Goal: Task Accomplishment & Management: Use online tool/utility

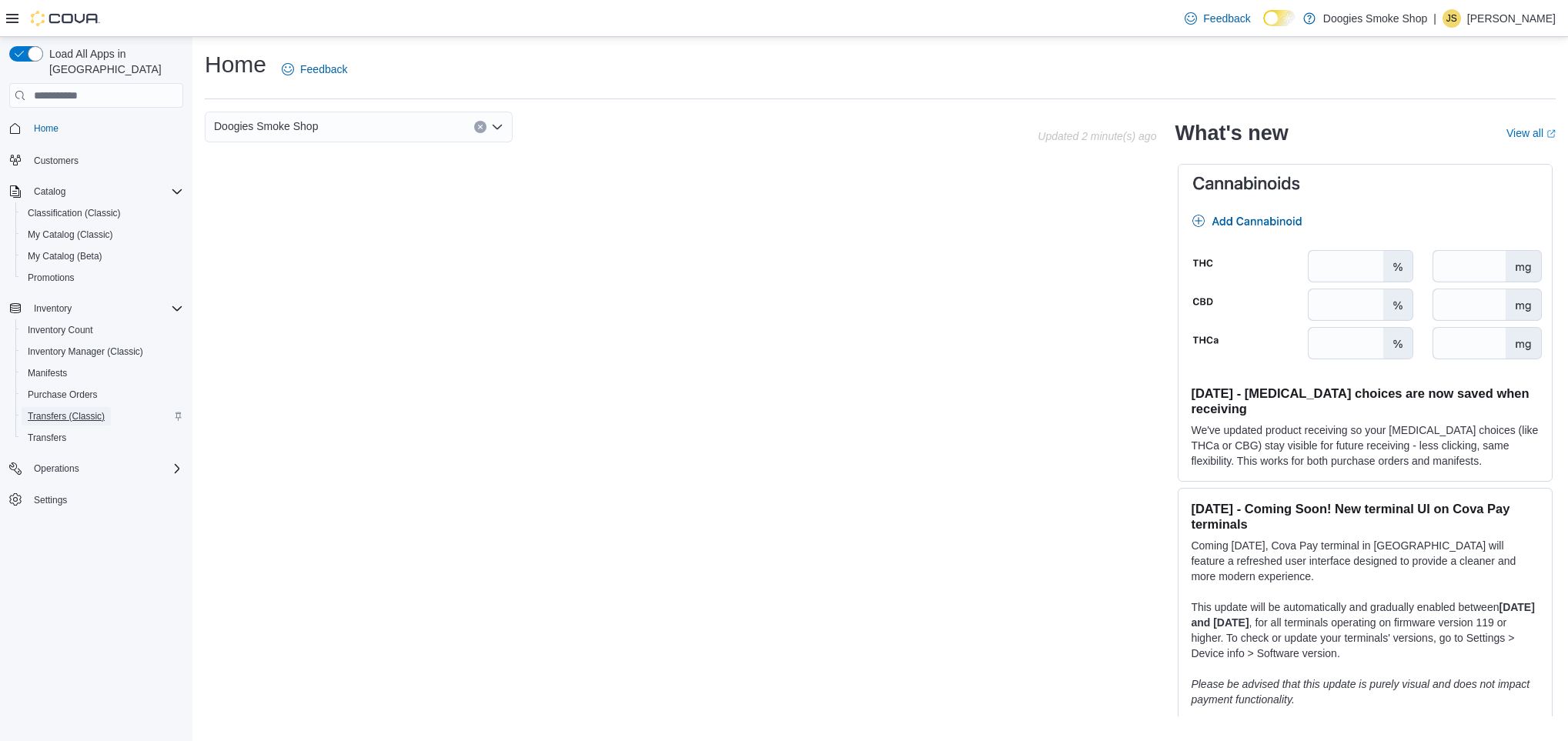
click at [83, 407] on span "Transfers (Classic)" at bounding box center [66, 416] width 77 height 19
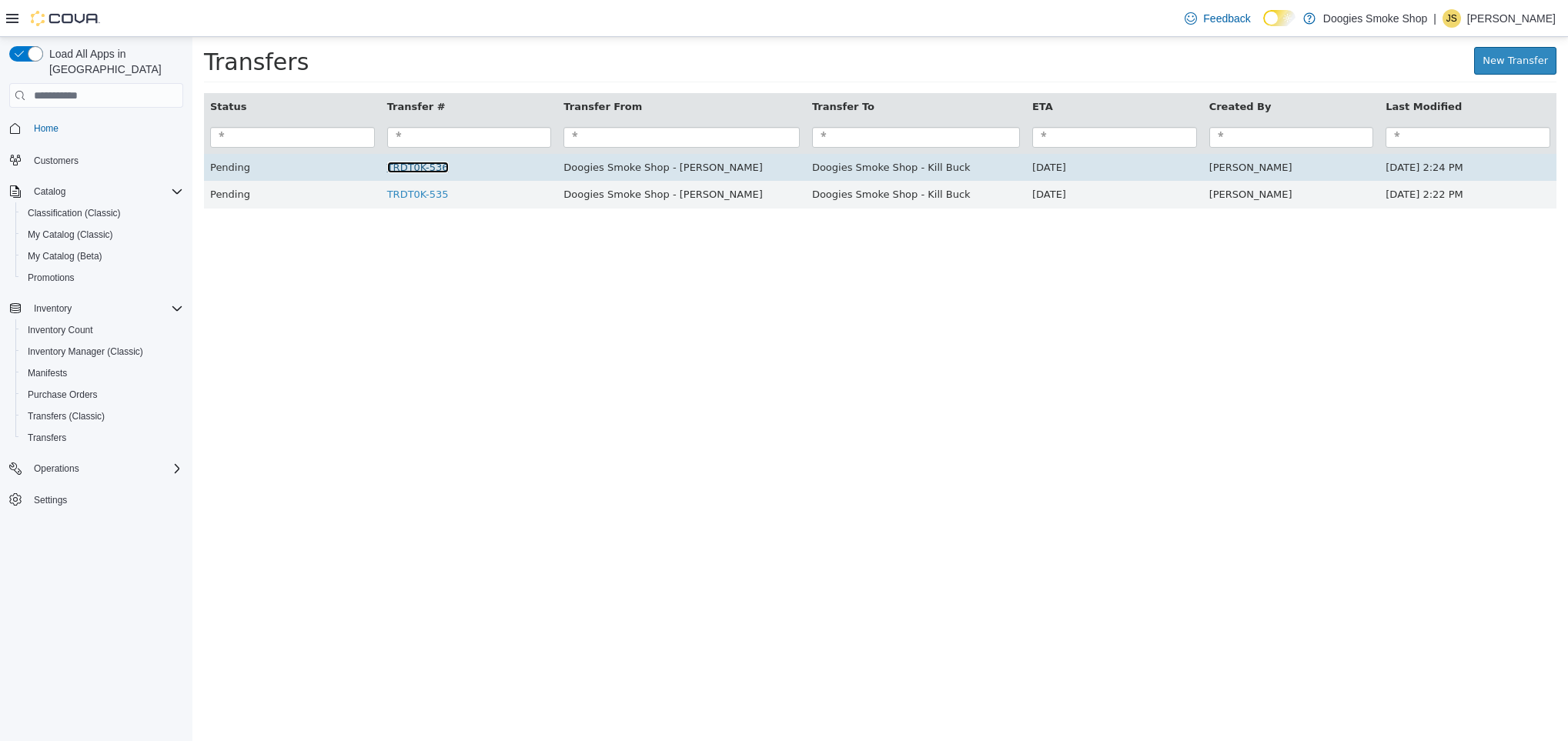
click at [428, 170] on link "TRDT0K-536" at bounding box center [418, 167] width 62 height 12
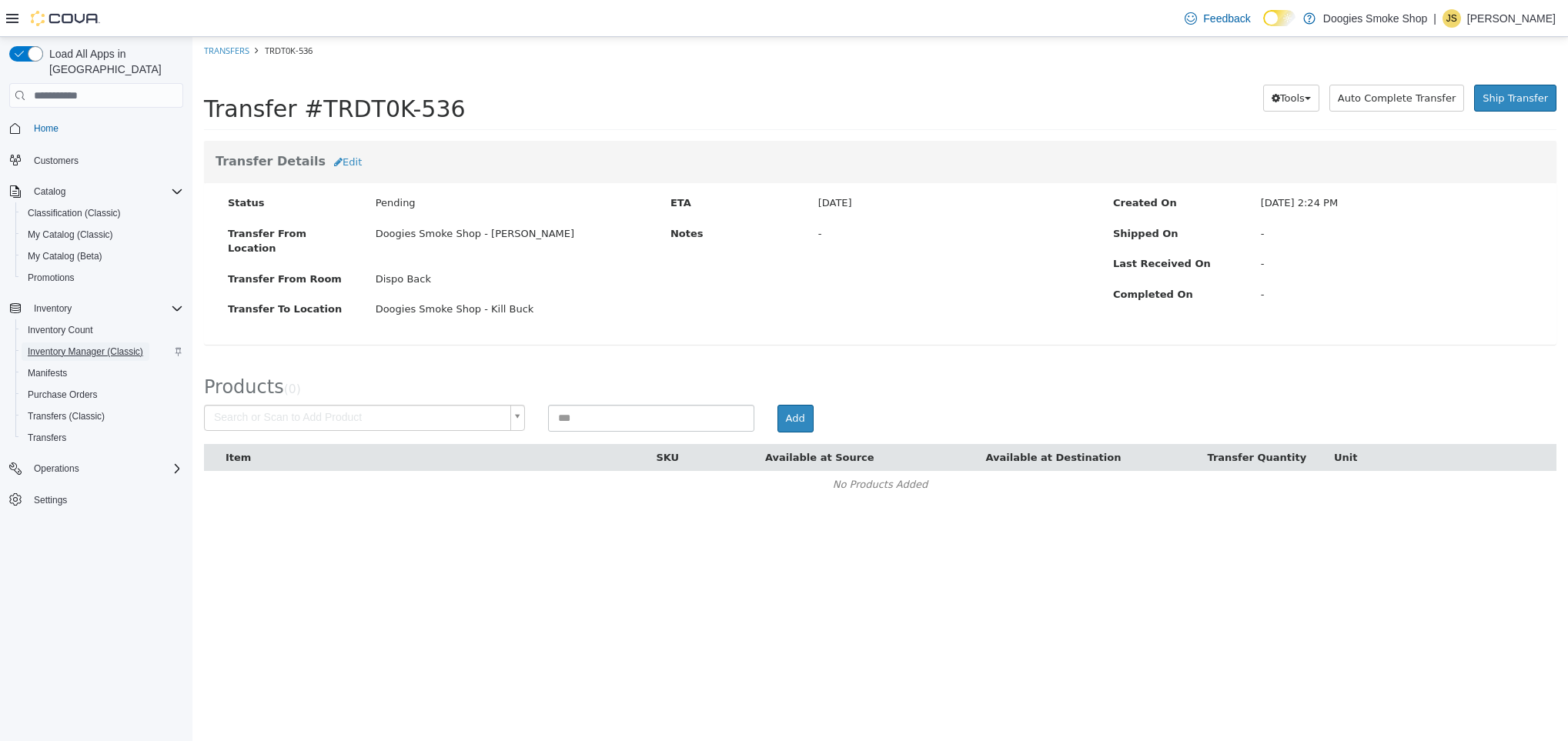
click at [83, 346] on span "Inventory Manager (Classic)" at bounding box center [85, 352] width 115 height 13
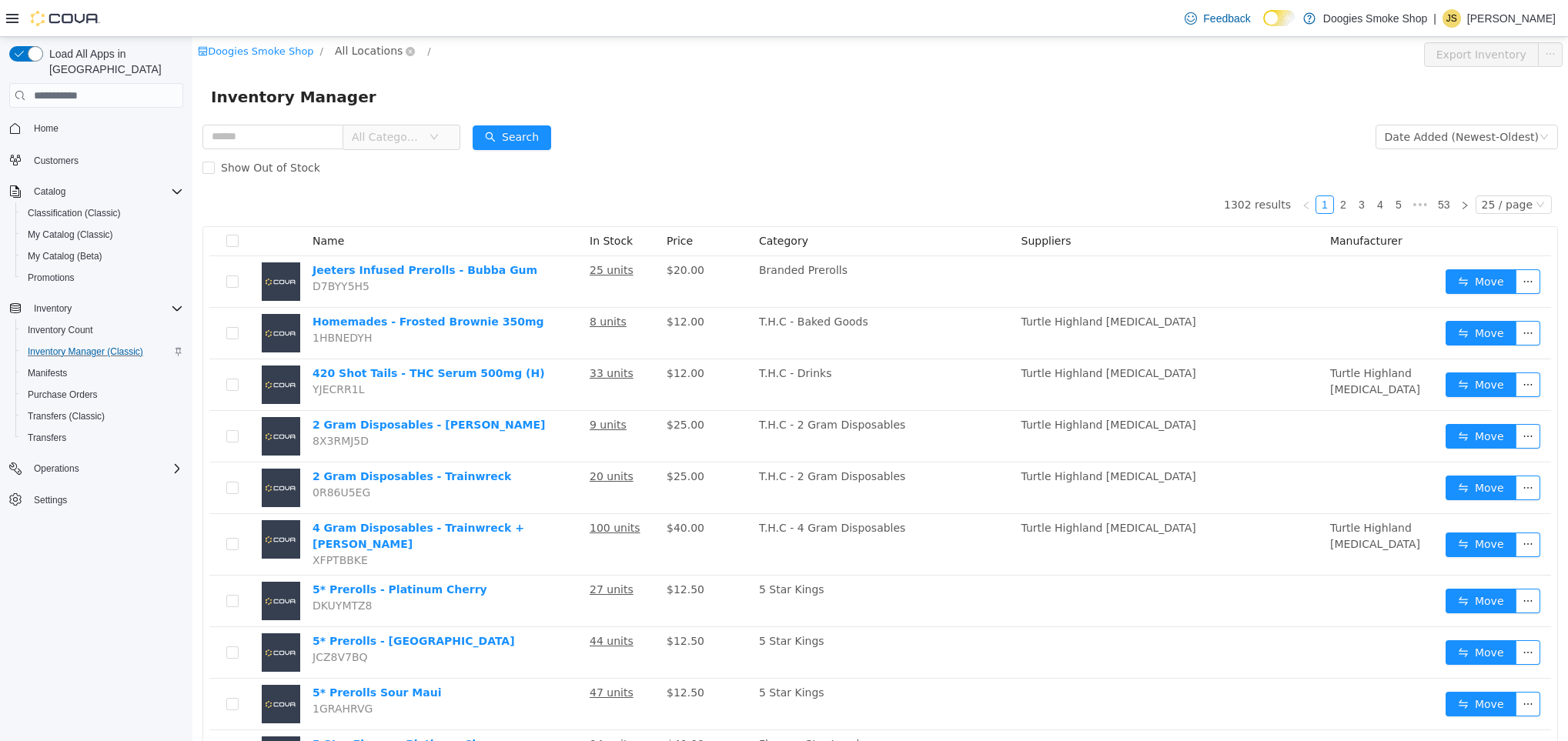
click at [377, 49] on span "All Locations" at bounding box center [368, 51] width 67 height 17
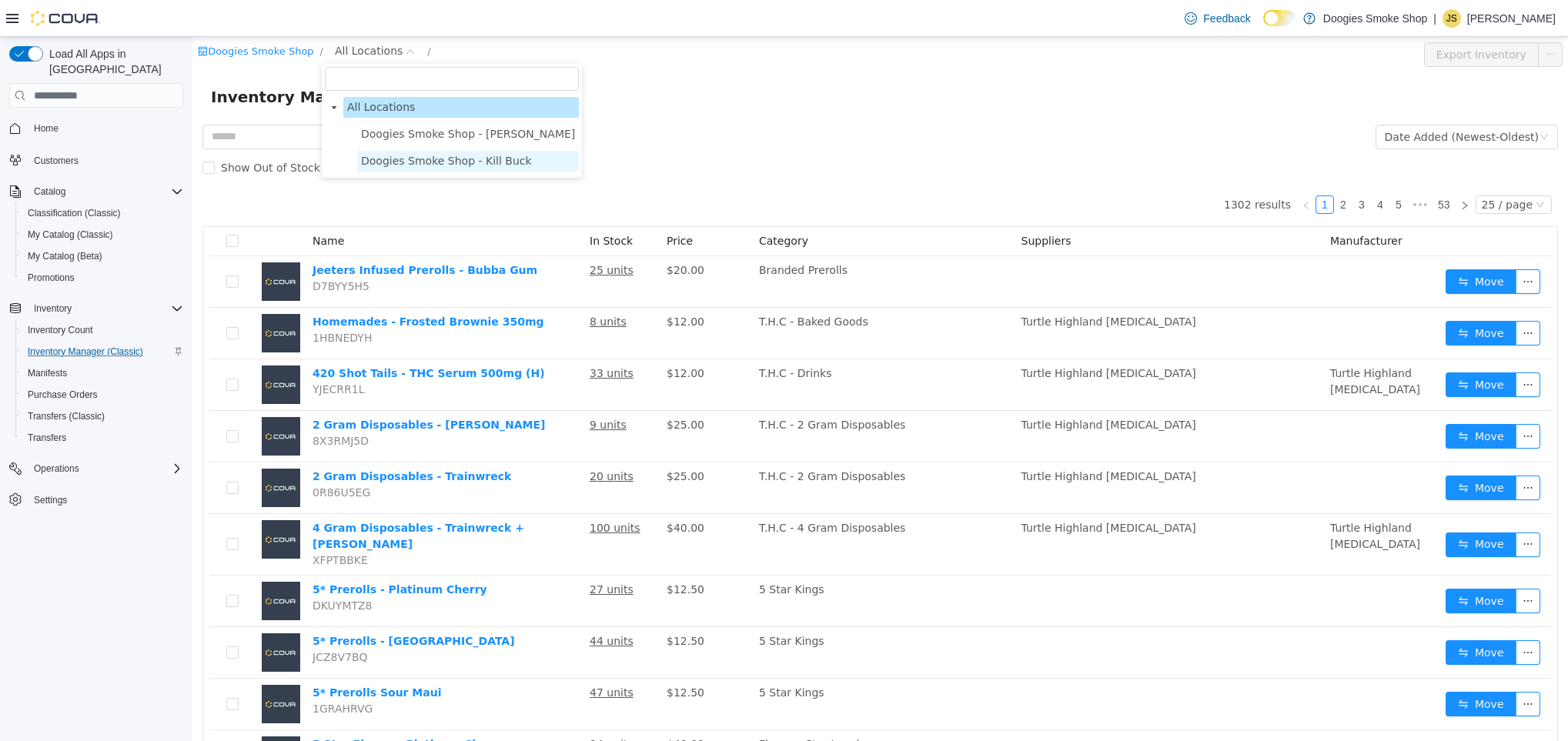
click at [375, 168] on span "Doogies Smoke Shop - Kill Buck" at bounding box center [468, 161] width 222 height 21
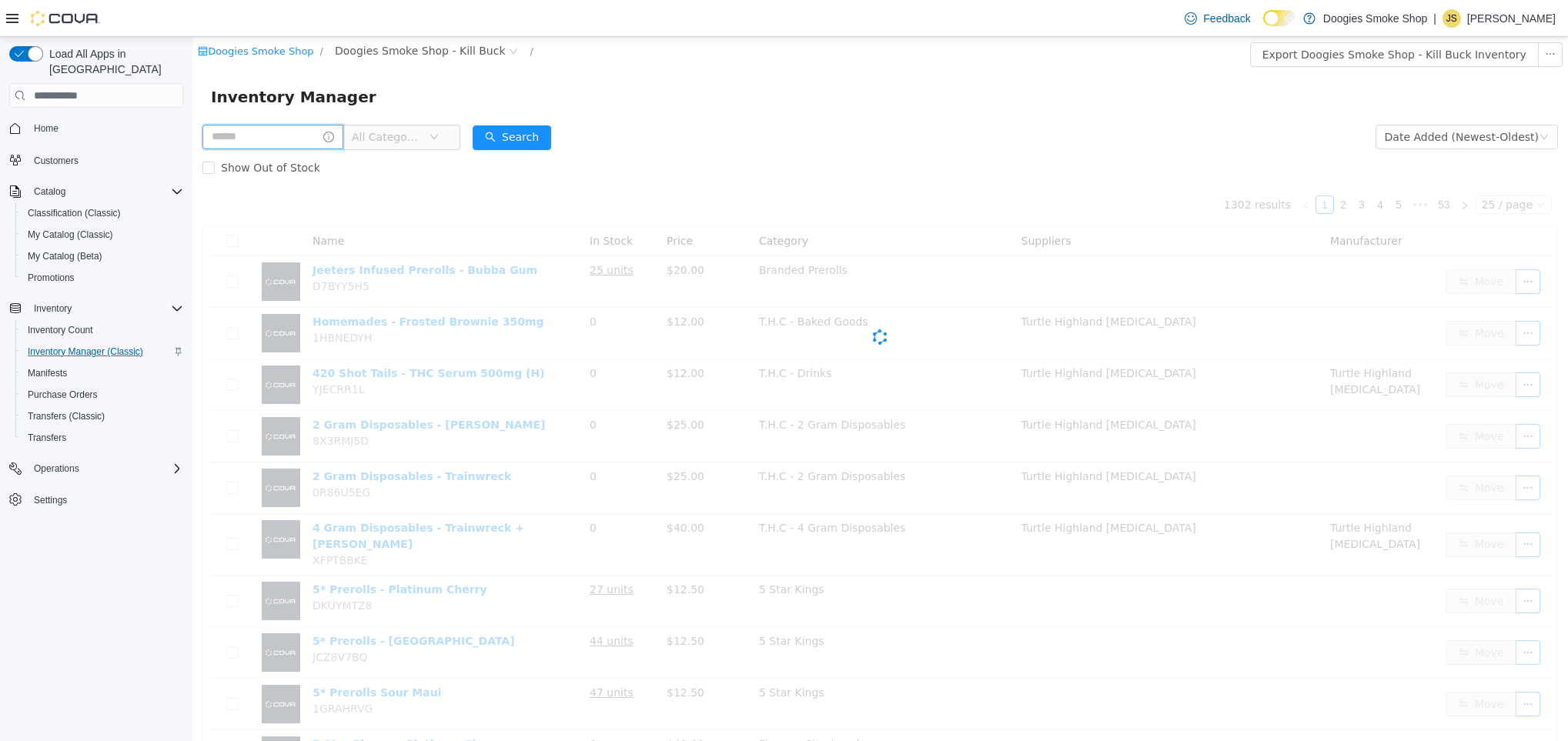
click at [310, 147] on input "text" at bounding box center [273, 136] width 141 height 24
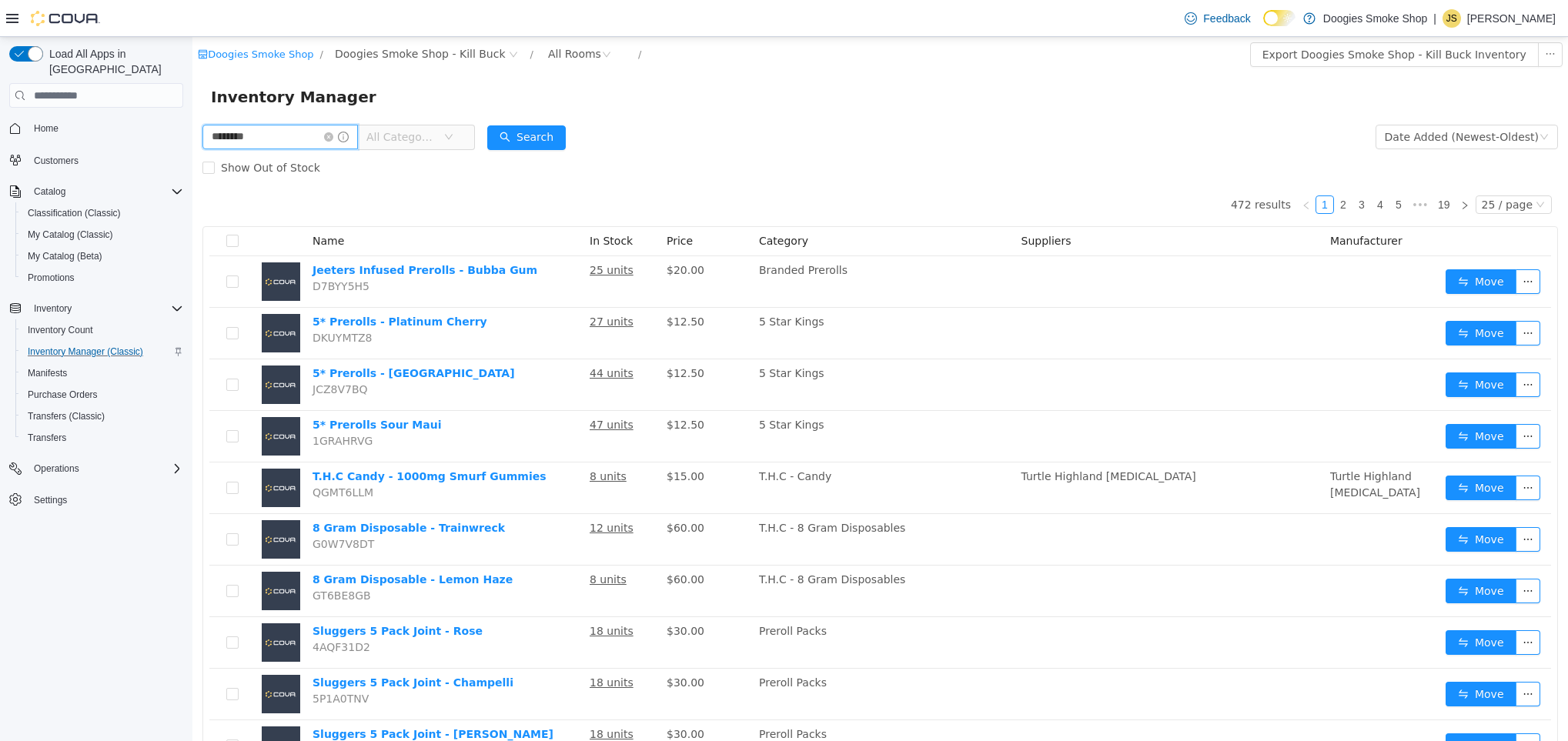
type input "********"
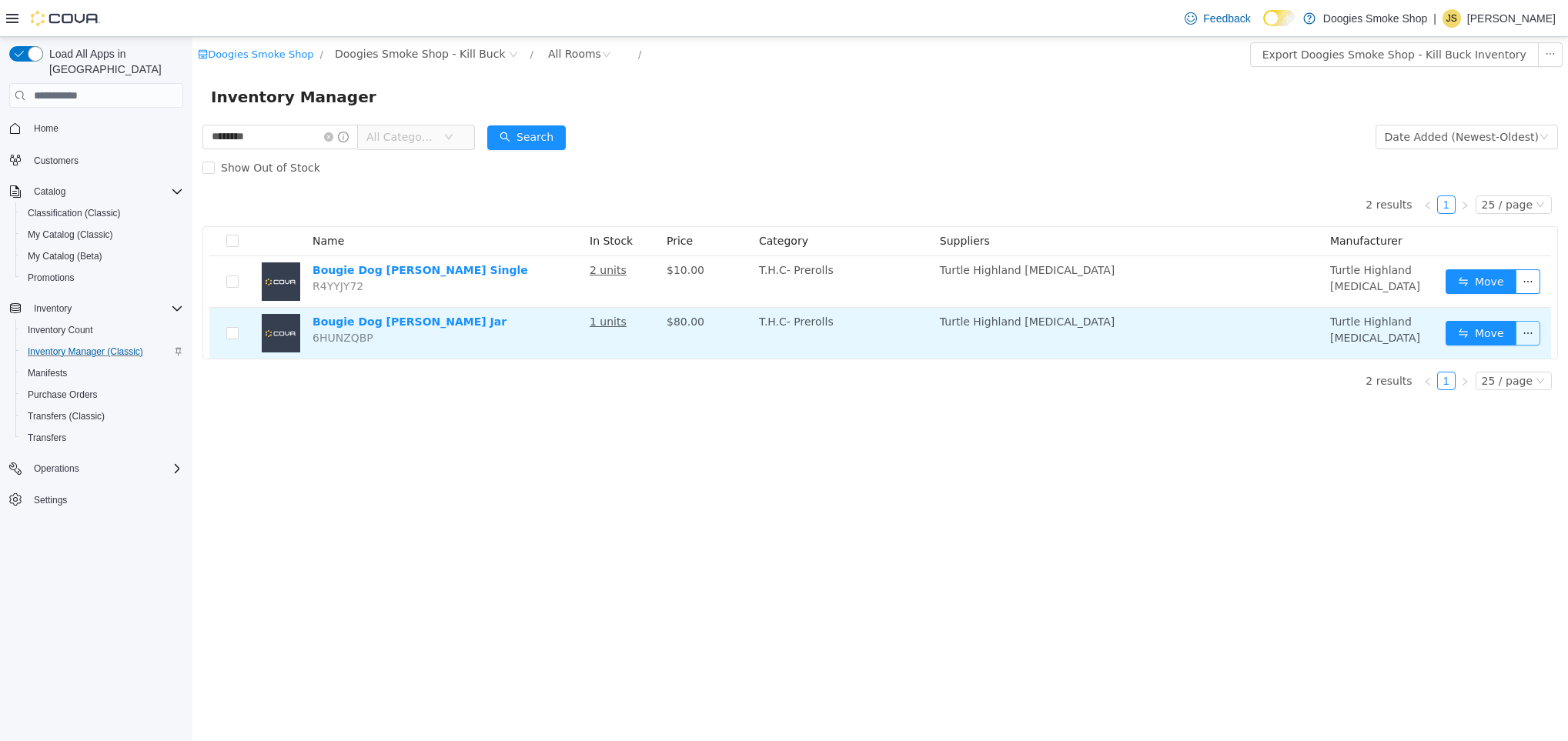
click at [1531, 333] on button "button" at bounding box center [1527, 332] width 24 height 24
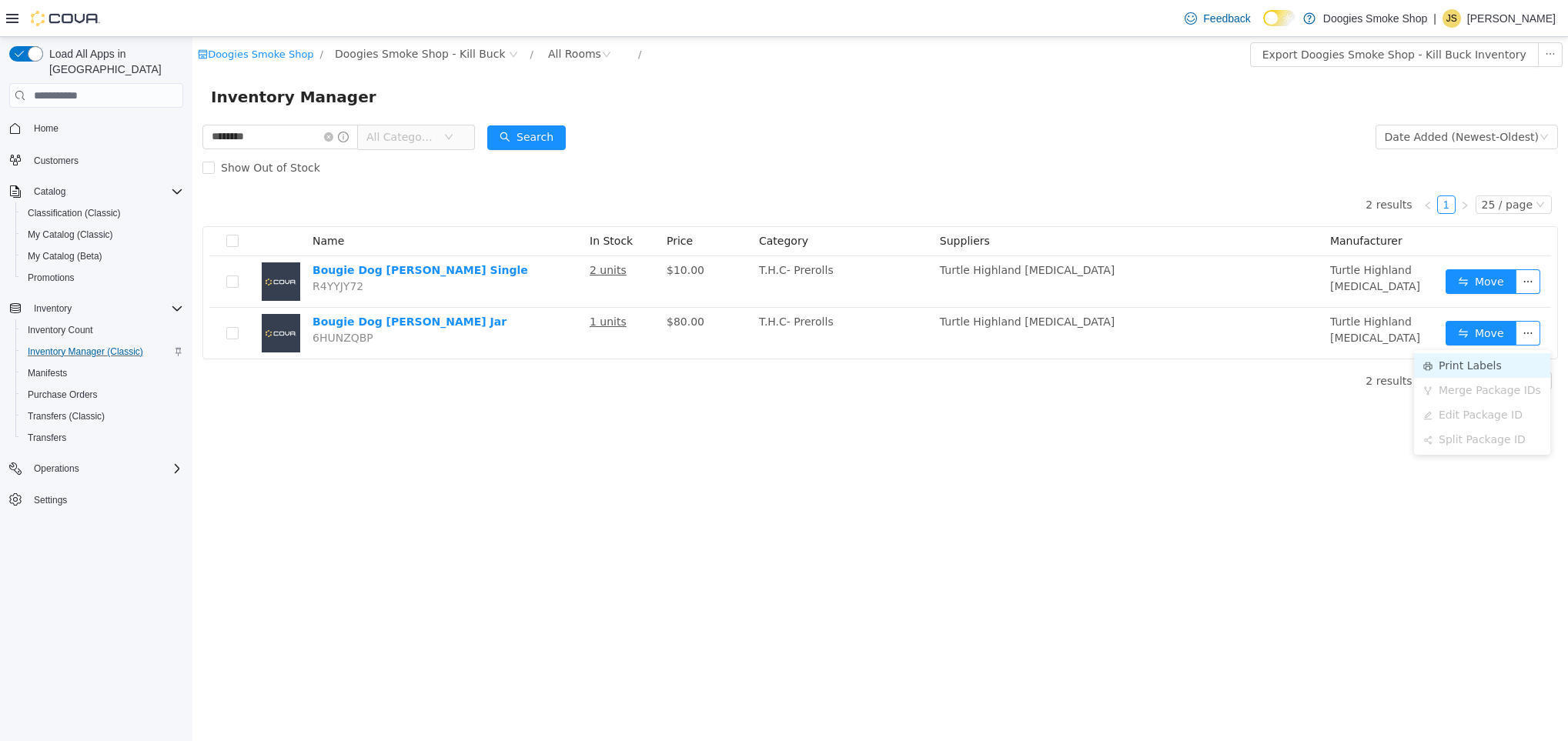
click at [1495, 363] on li "Print Labels" at bounding box center [1482, 365] width 136 height 24
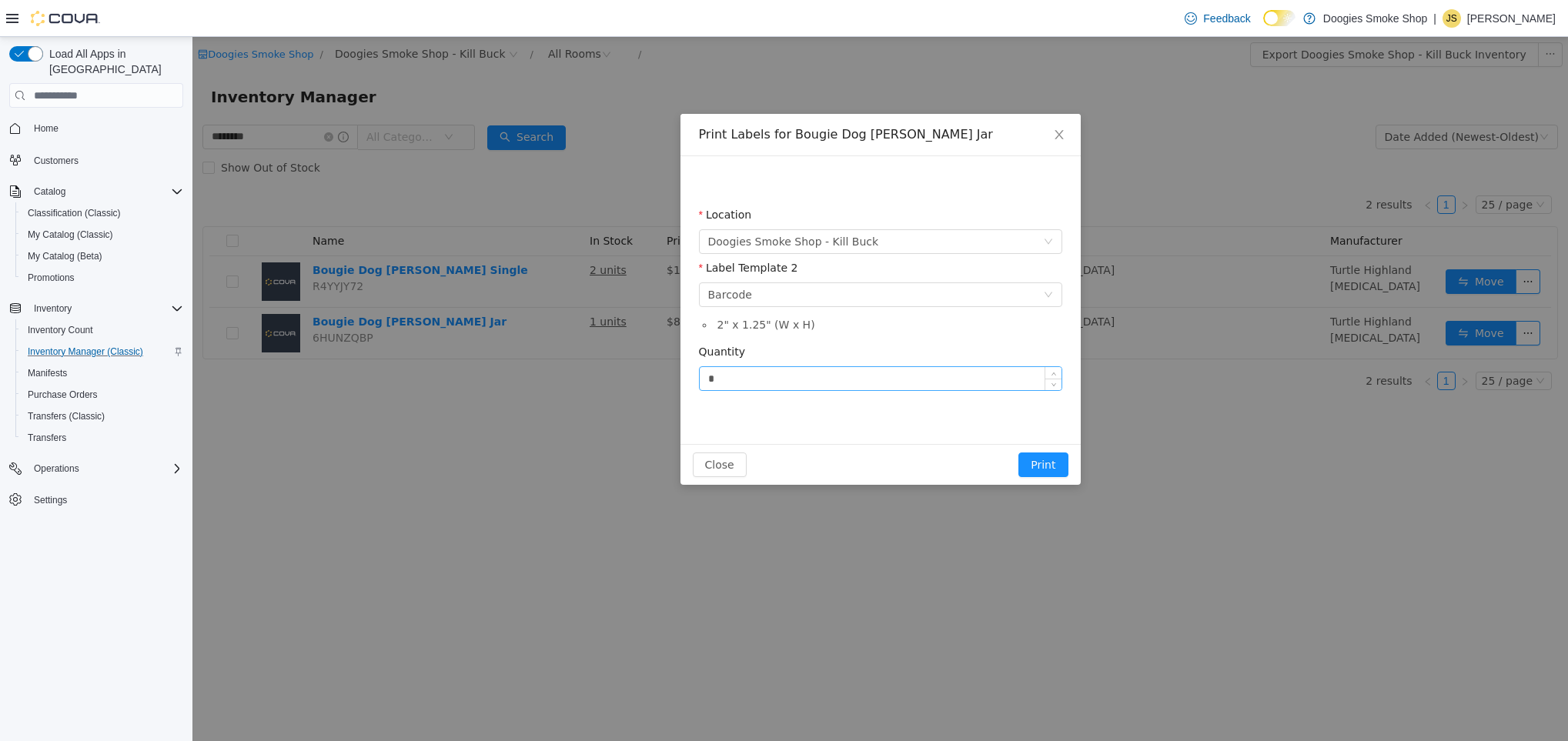
click at [825, 383] on input "*" at bounding box center [880, 378] width 361 height 23
type input "*"
click at [714, 463] on button "Close" at bounding box center [720, 464] width 54 height 24
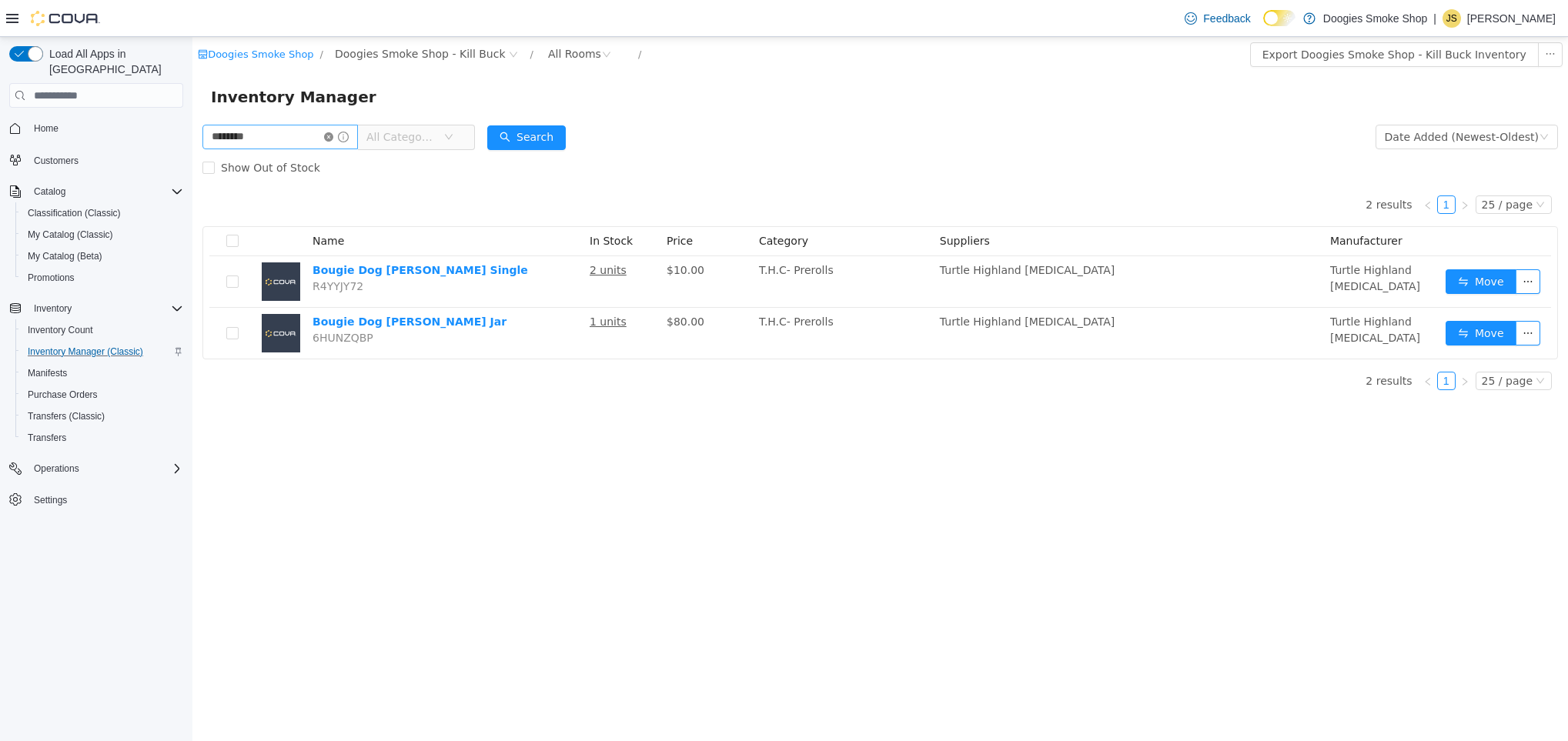
click at [333, 137] on icon "icon: close-circle" at bounding box center [328, 137] width 9 height 9
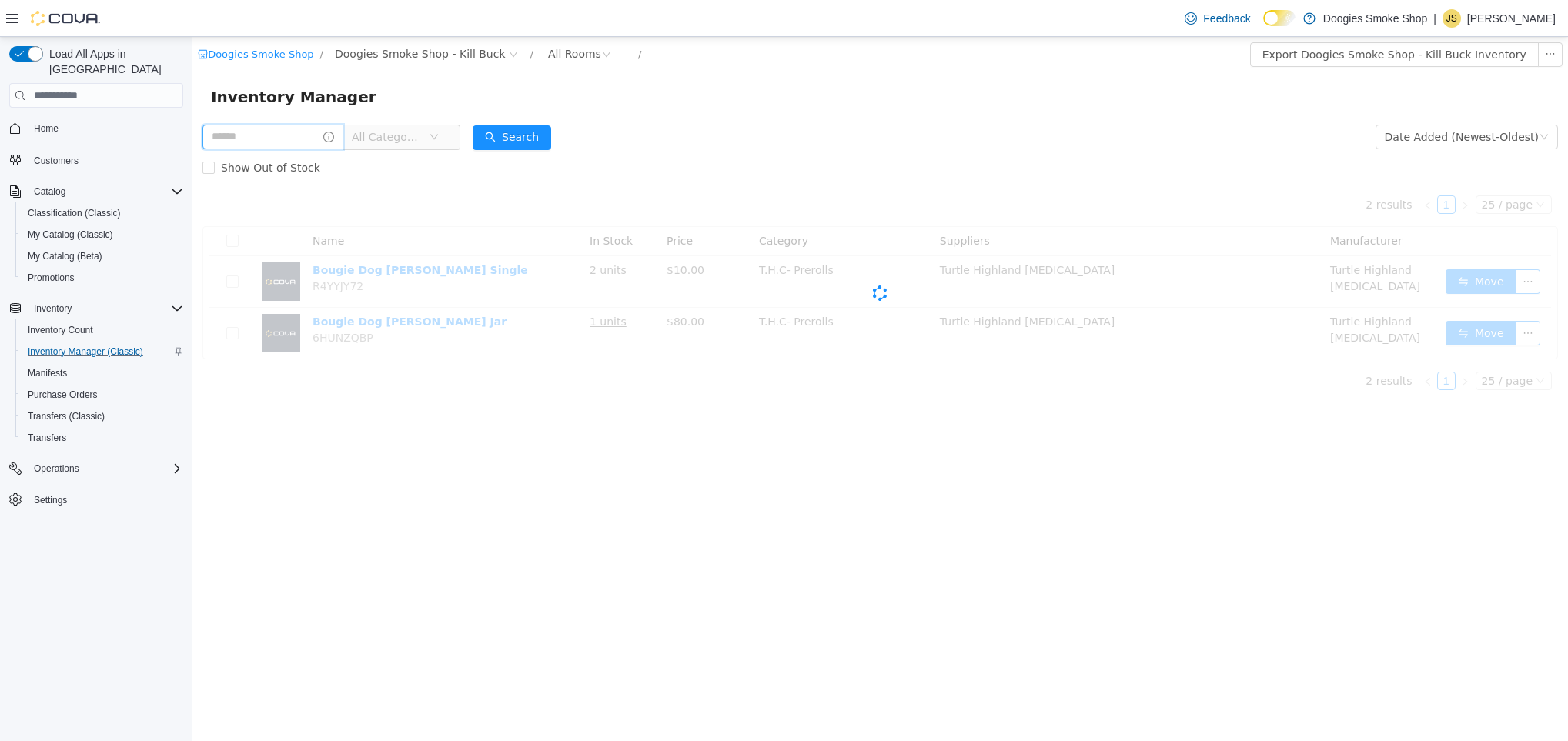
click at [282, 138] on input "text" at bounding box center [273, 136] width 141 height 24
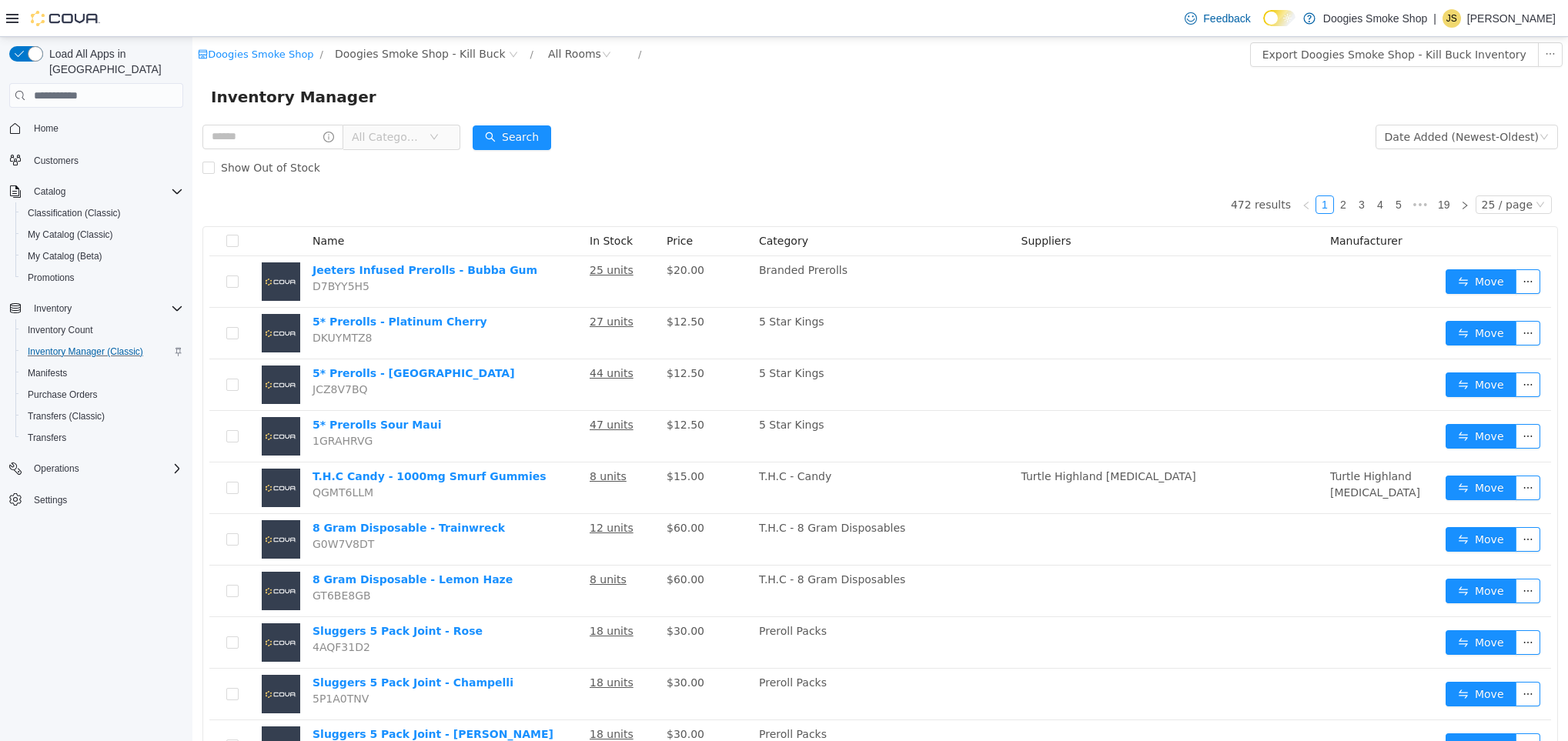
click at [422, 133] on span "All Categories" at bounding box center [387, 137] width 70 height 16
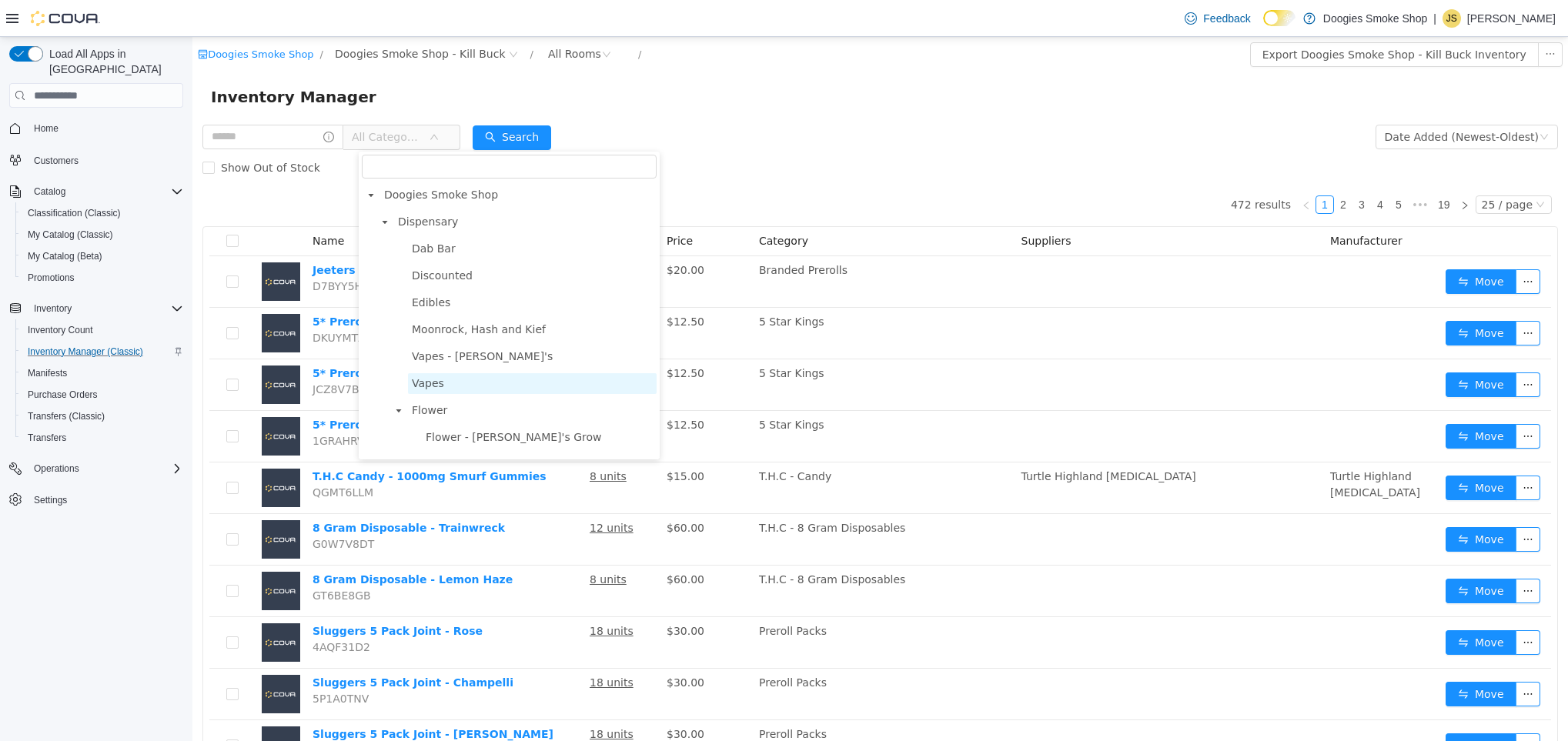
click at [445, 383] on span "Vapes" at bounding box center [532, 383] width 249 height 21
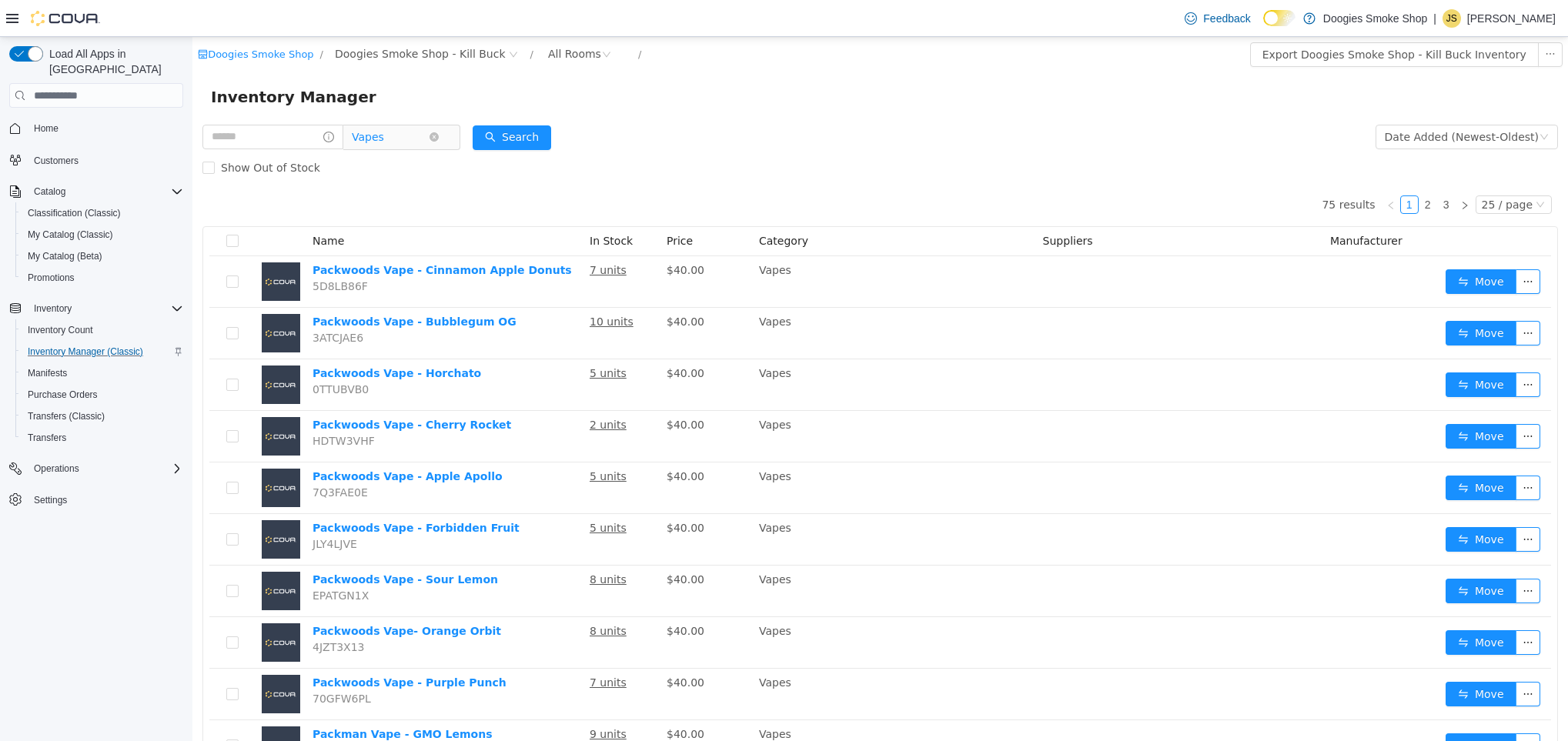
click at [426, 142] on span "Vapes" at bounding box center [390, 136] width 77 height 23
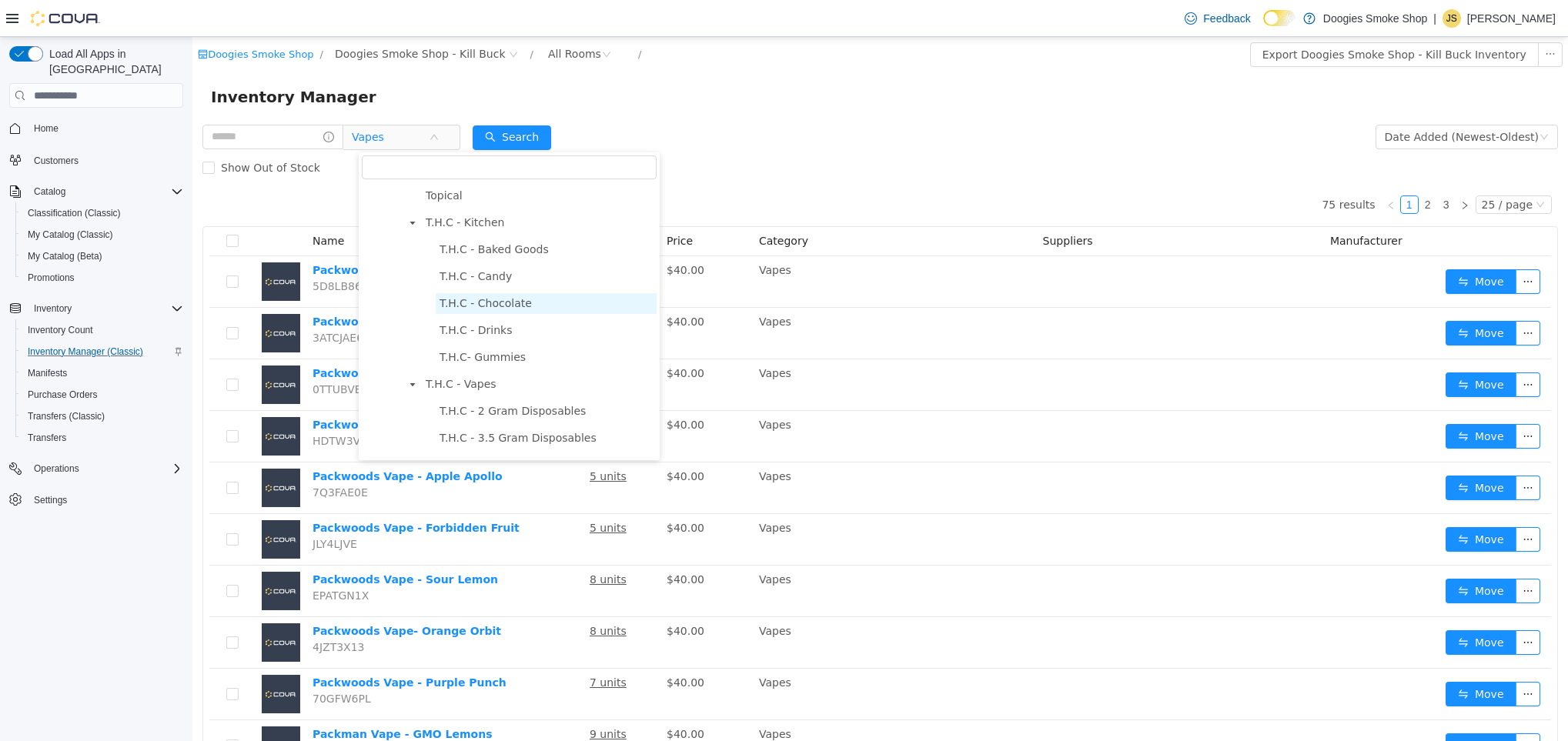
scroll to position [1039, 0]
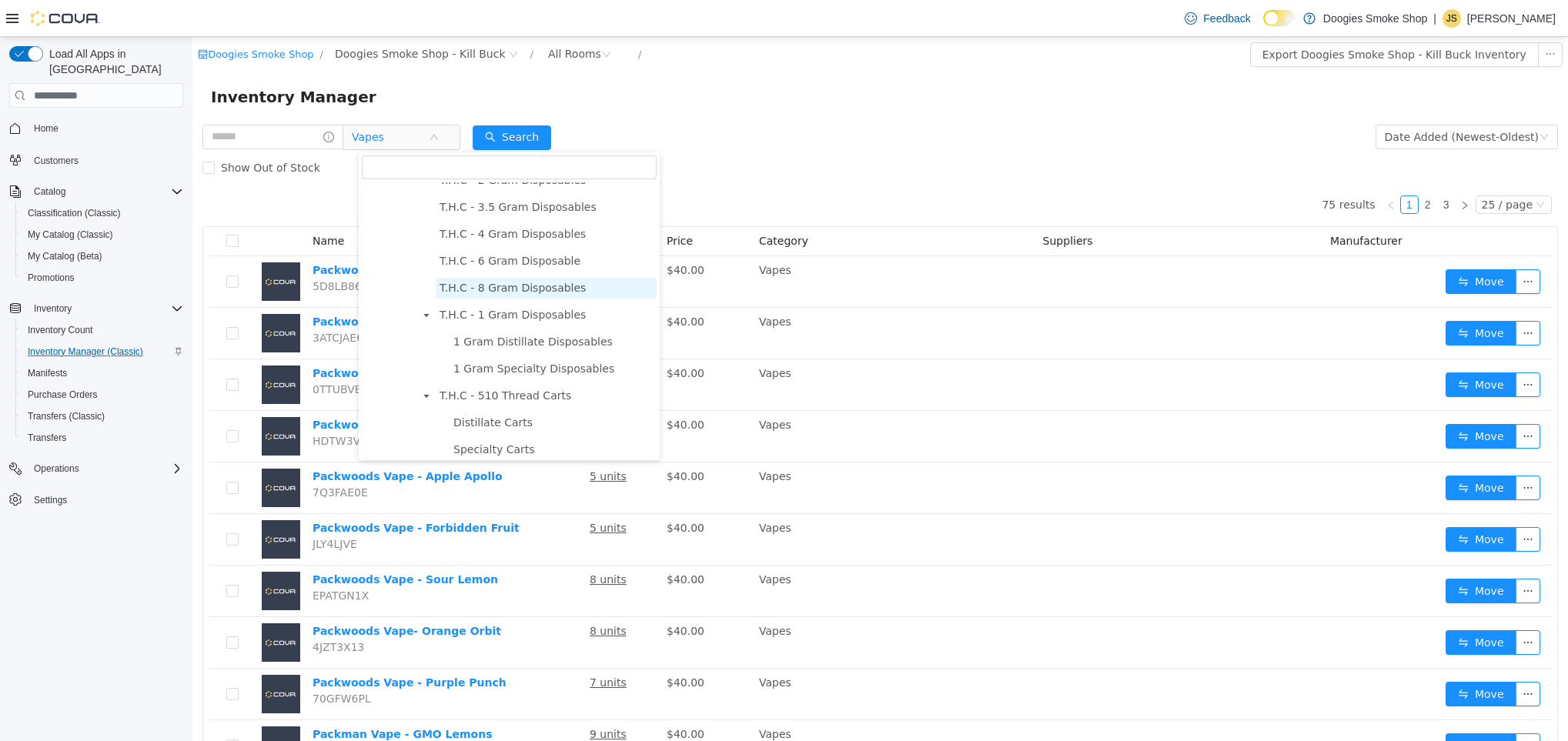
click at [547, 288] on span "T.H.C - 8 Gram Disposables" at bounding box center [513, 288] width 147 height 13
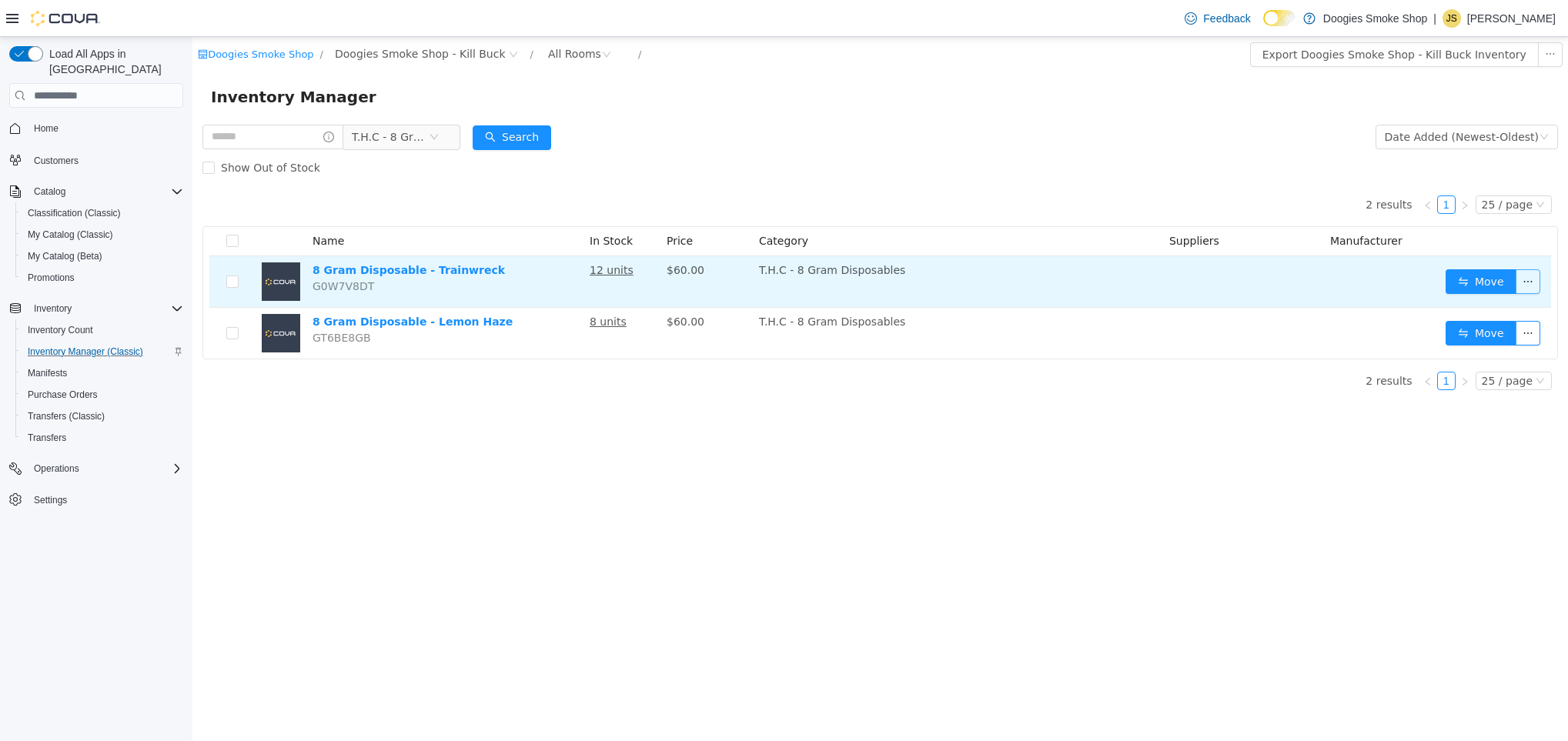
click at [1530, 276] on button "button" at bounding box center [1527, 282] width 24 height 24
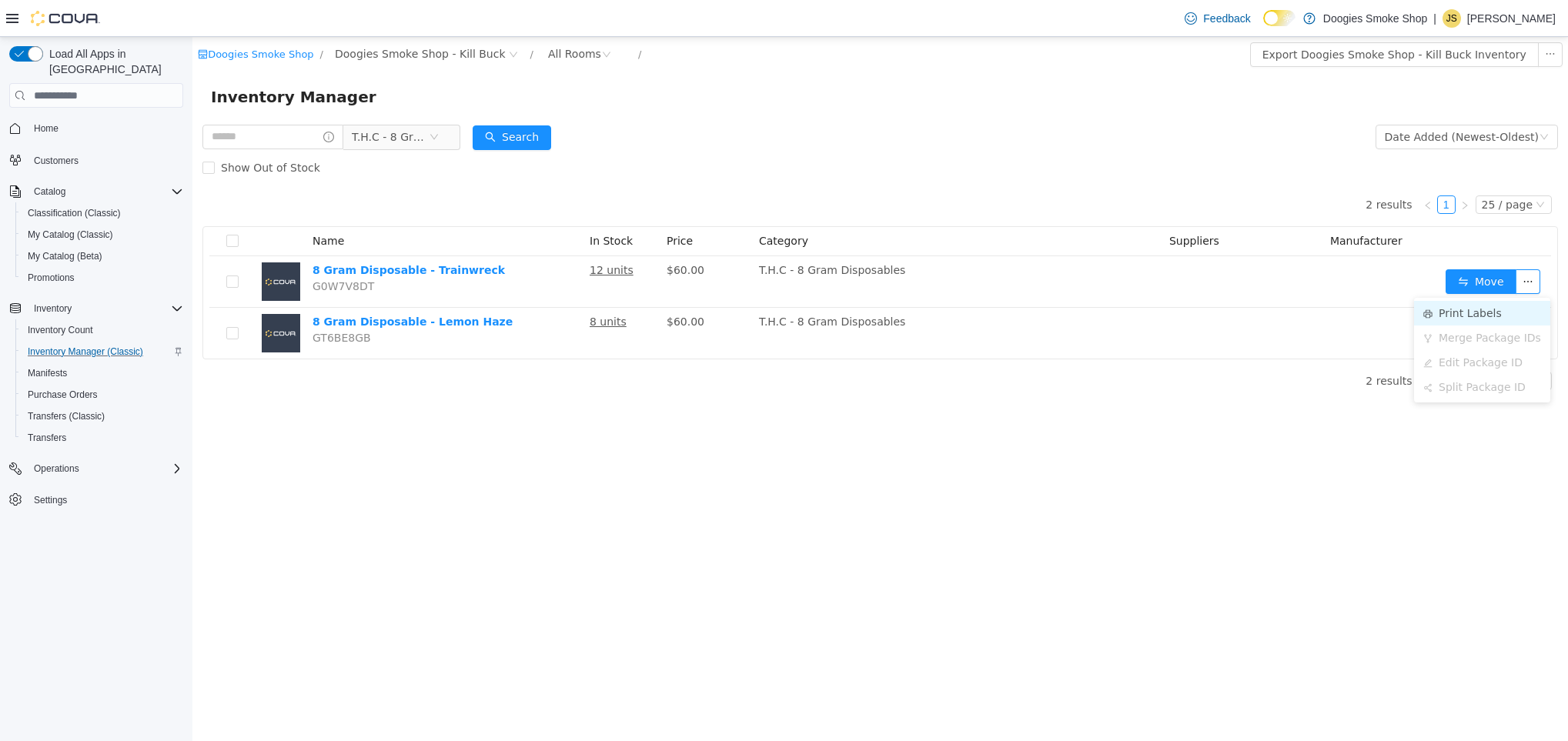
click at [1462, 319] on li "Print Labels" at bounding box center [1482, 313] width 136 height 24
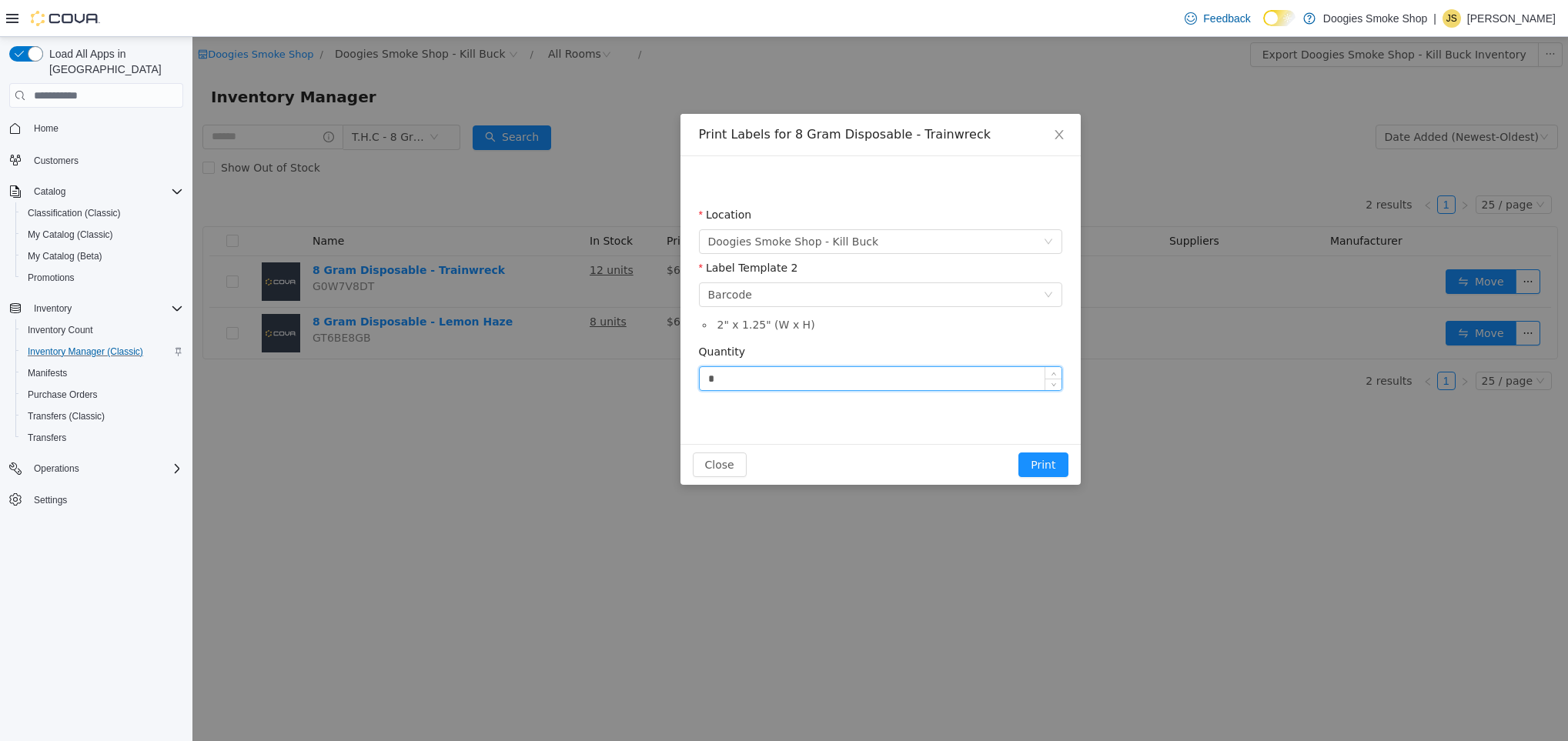
click at [767, 380] on input "*" at bounding box center [880, 378] width 361 height 23
type input "**"
click at [1046, 477] on button "Print" at bounding box center [1043, 464] width 49 height 24
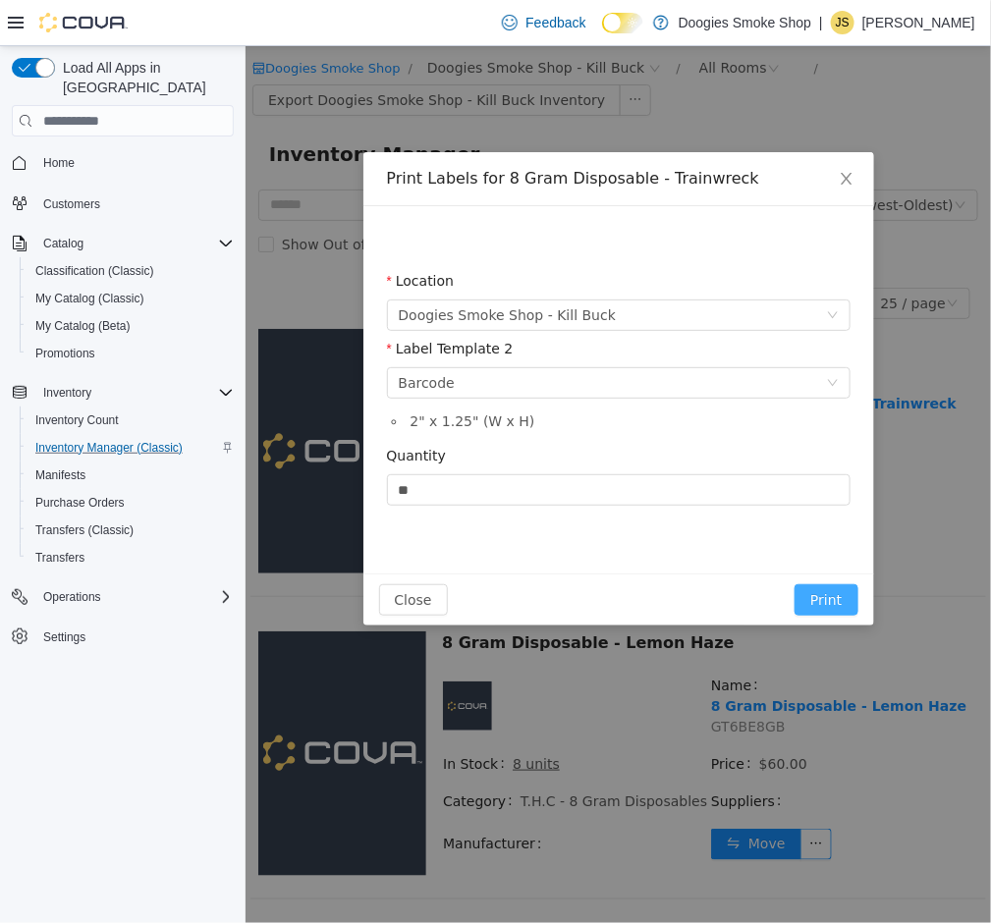
click at [824, 604] on button "Print" at bounding box center [824, 598] width 63 height 31
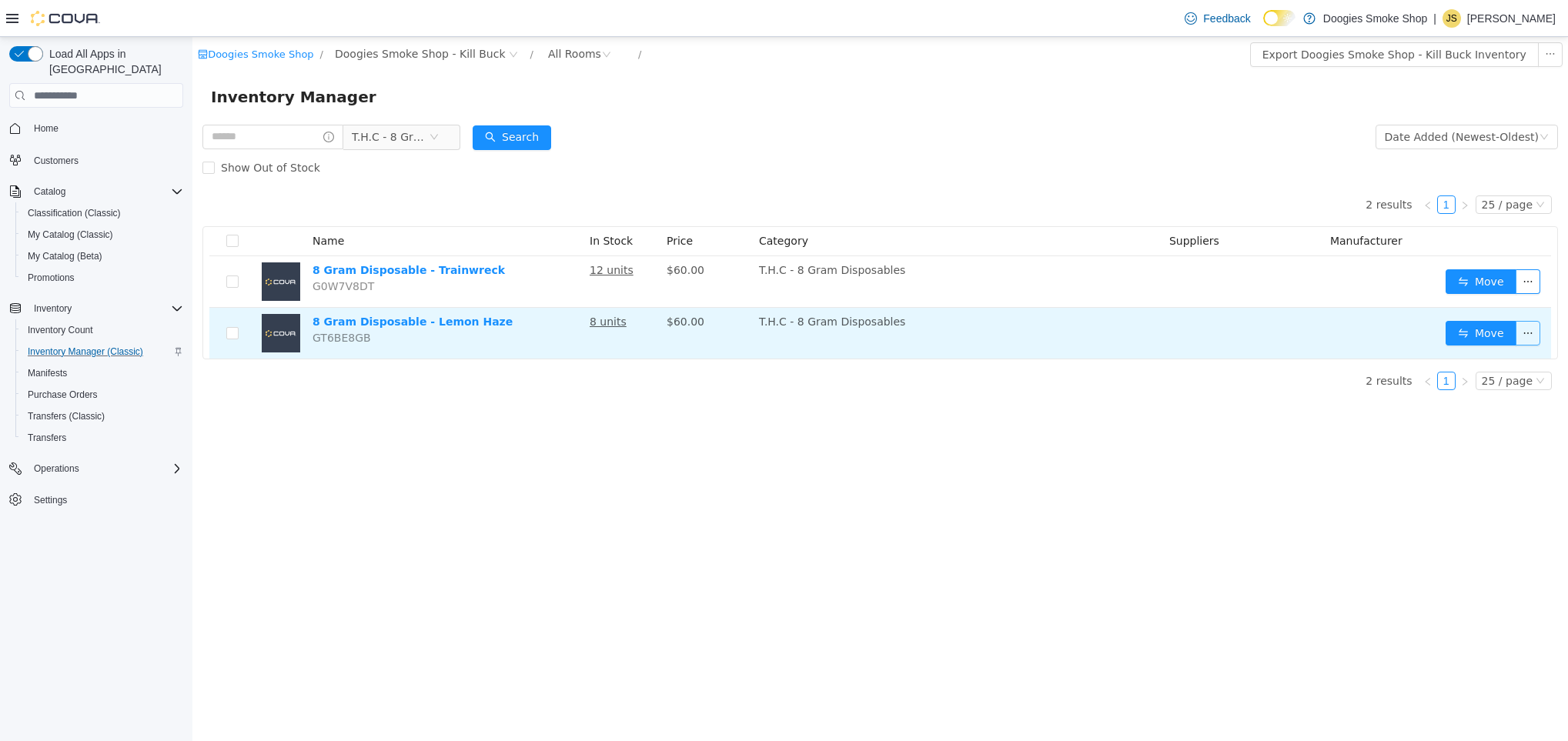
click at [1530, 345] on button "button" at bounding box center [1527, 332] width 24 height 24
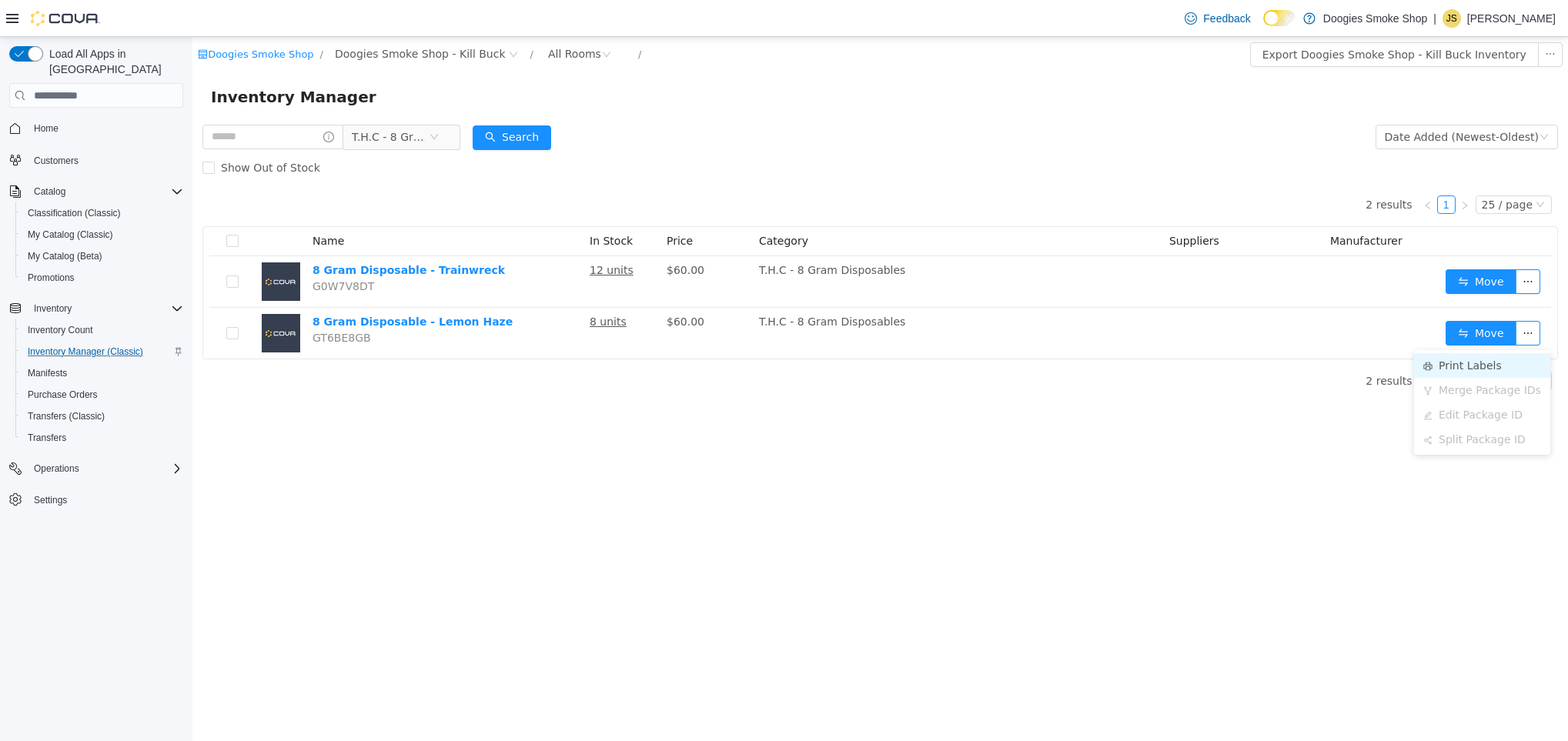
click at [1486, 366] on li "Print Labels" at bounding box center [1482, 365] width 136 height 24
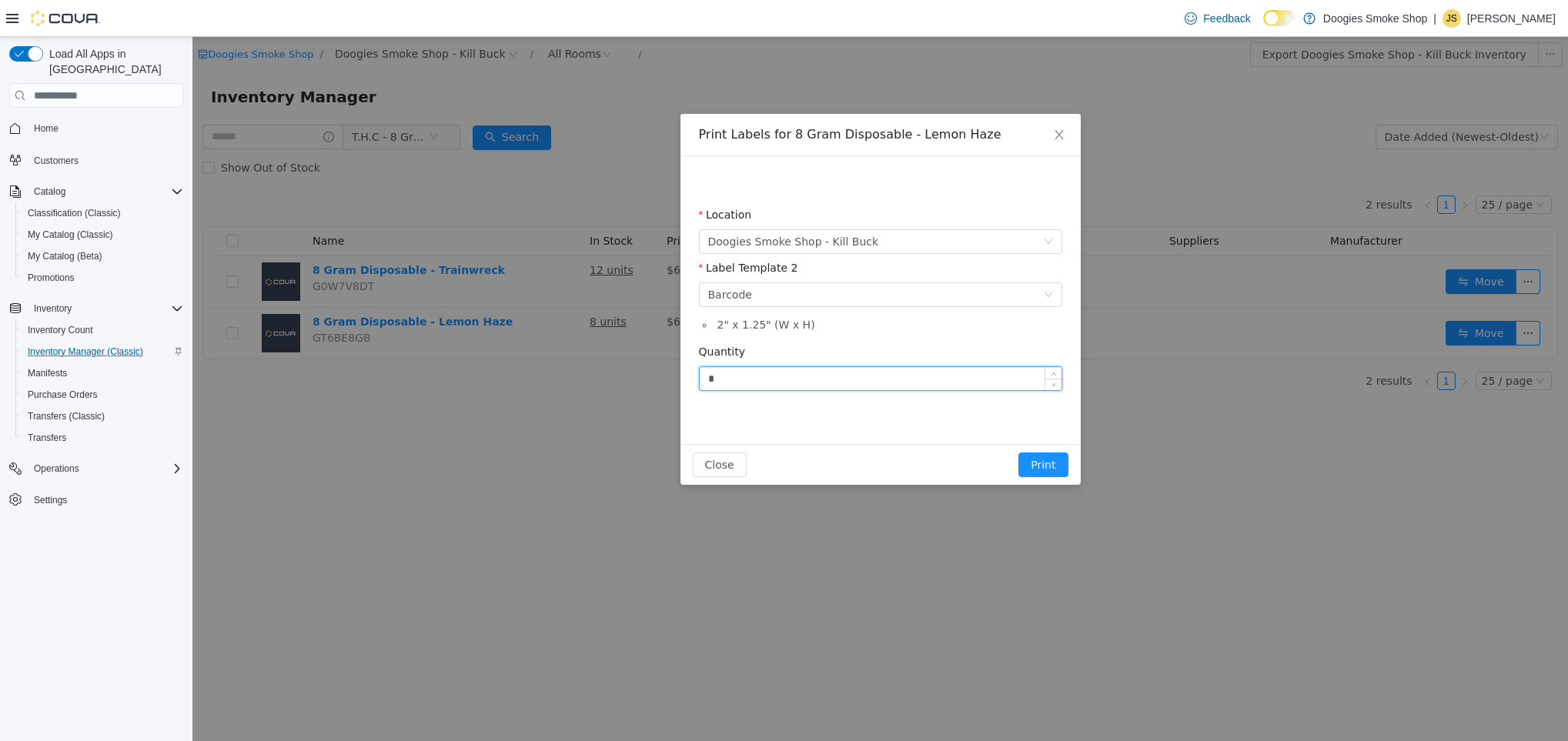
click at [757, 375] on input "*" at bounding box center [880, 378] width 361 height 23
type input "*"
click at [1042, 466] on button "Print" at bounding box center [1043, 464] width 49 height 24
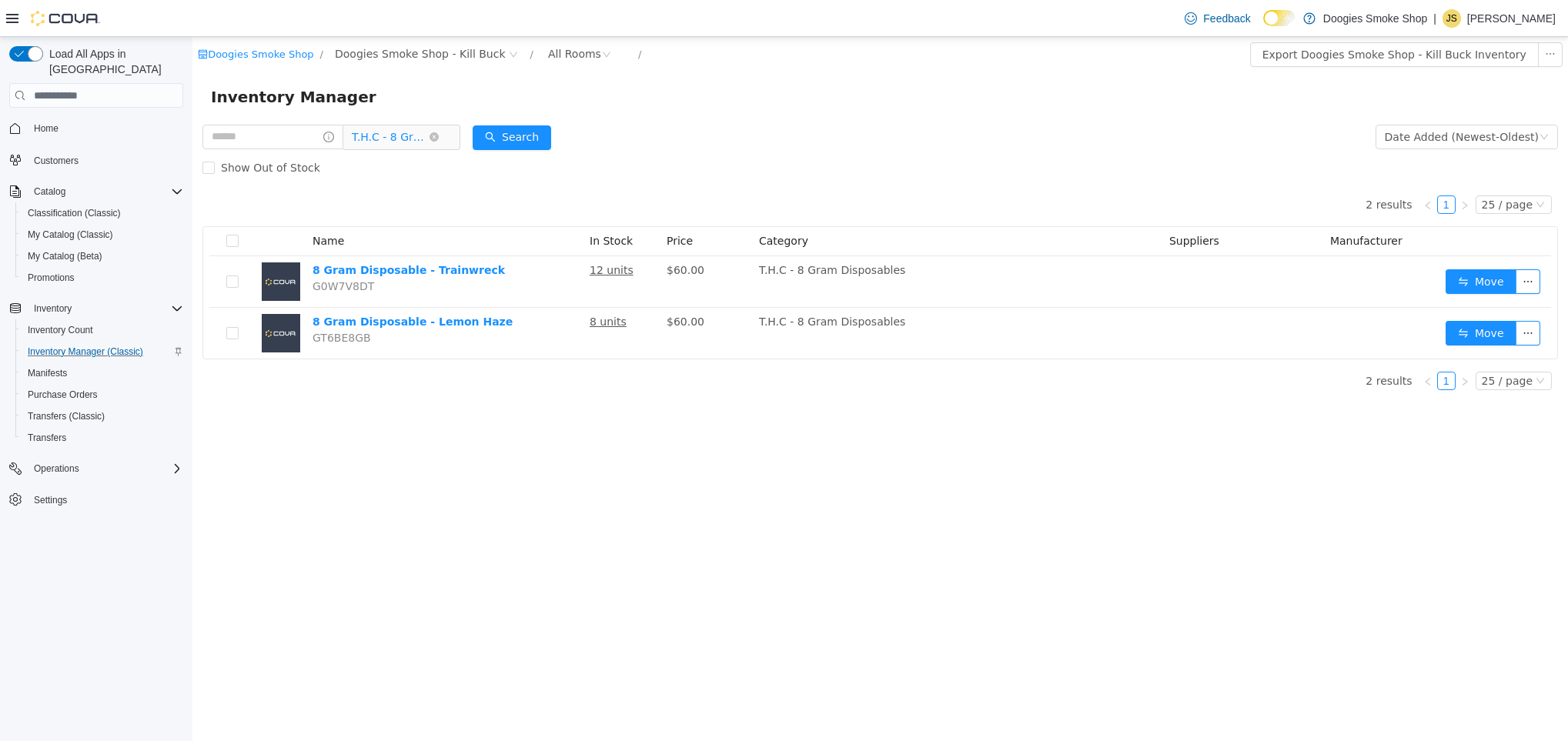
click at [448, 133] on span "T.H.C - 8 Gram Disposables" at bounding box center [395, 136] width 106 height 24
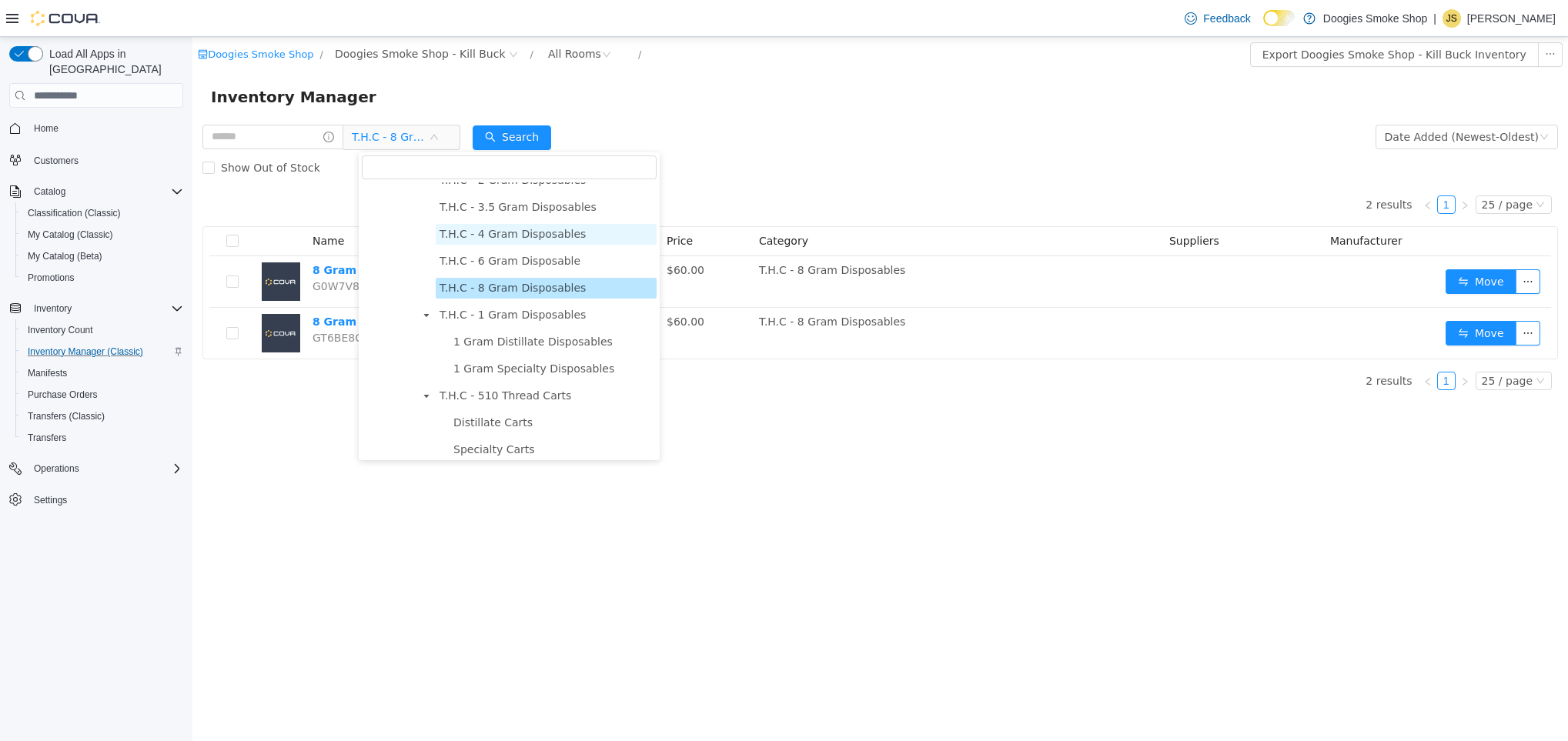
click at [499, 231] on span "T.H.C - 4 Gram Disposables" at bounding box center [513, 234] width 147 height 13
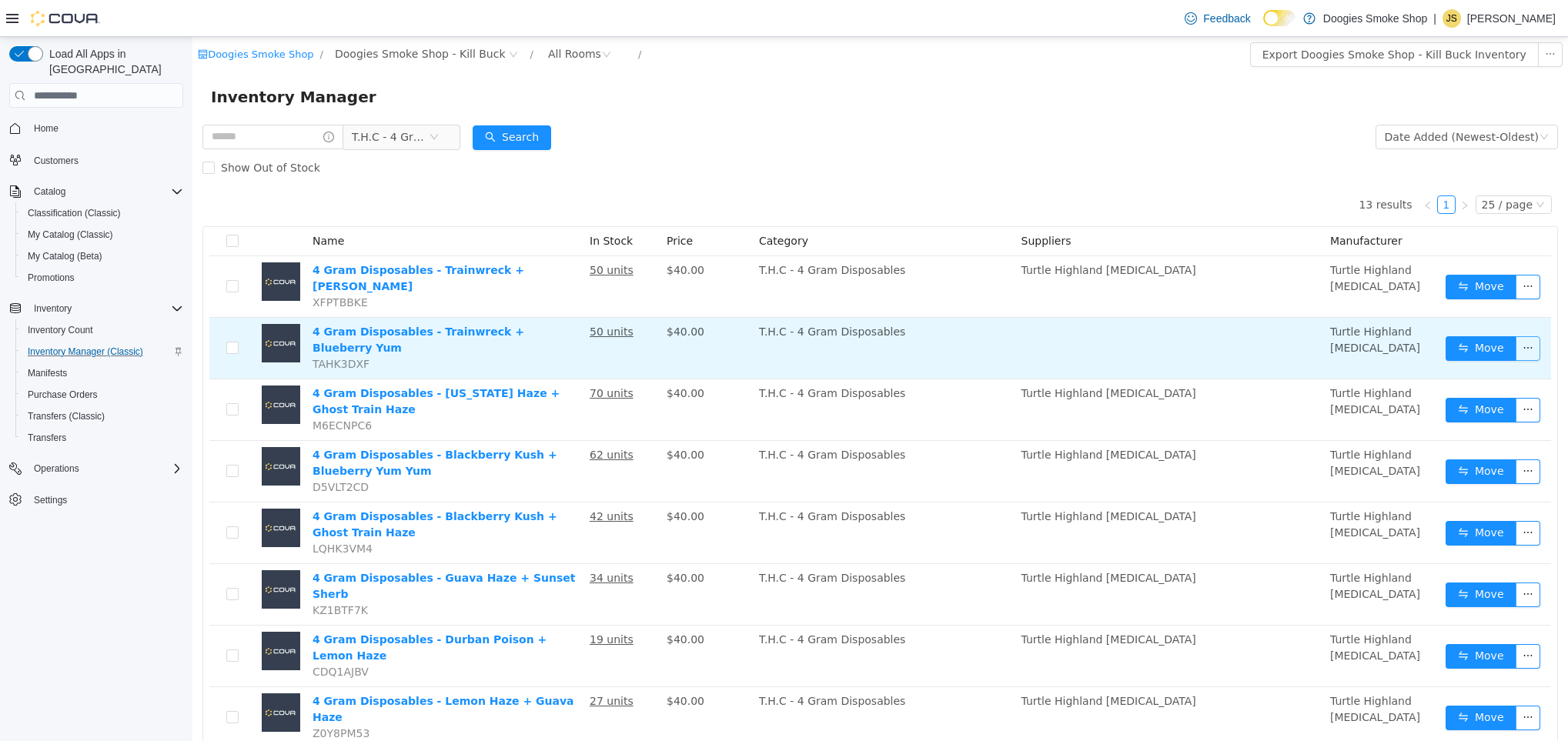
click at [1515, 340] on button "button" at bounding box center [1527, 348] width 24 height 24
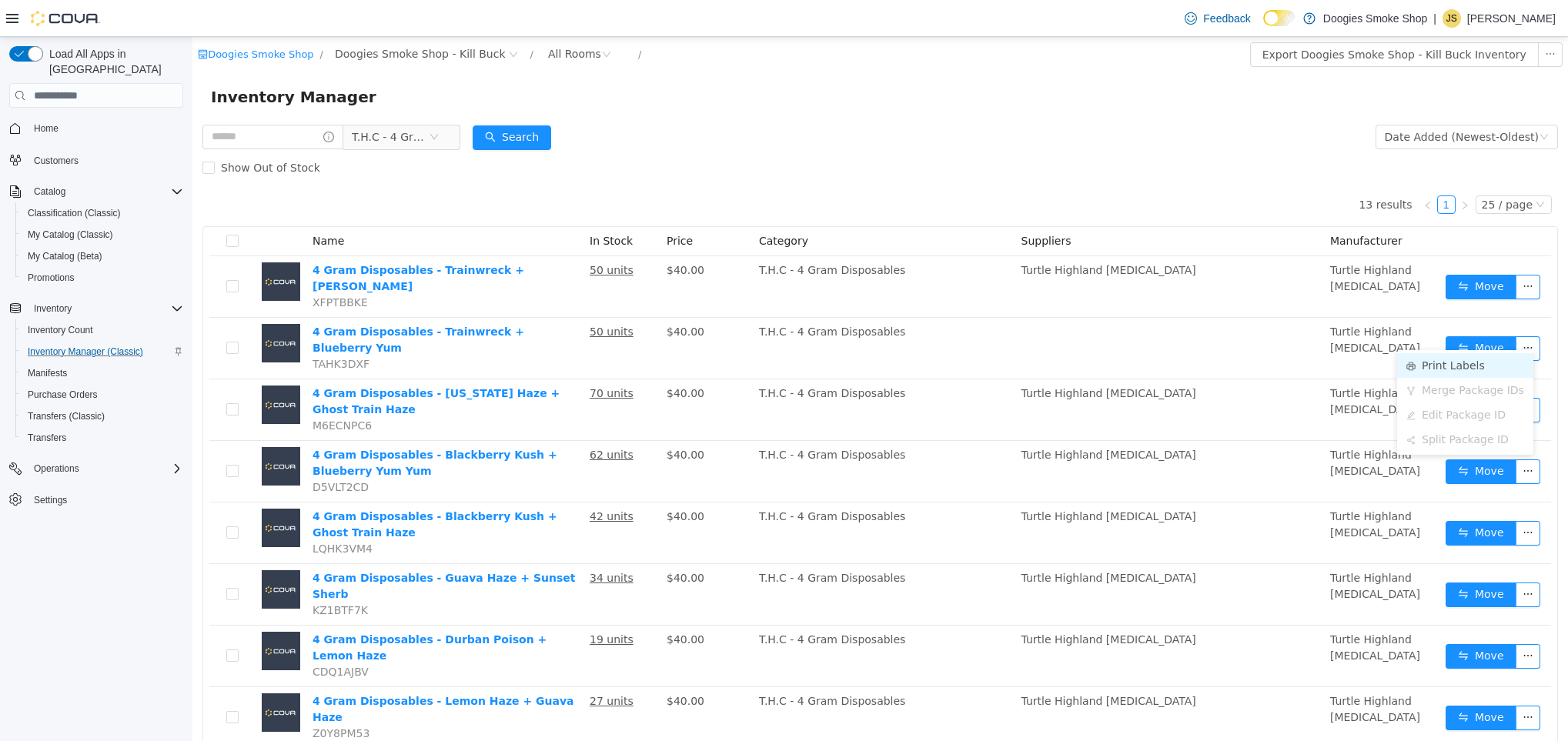
click at [1450, 357] on li "Print Labels" at bounding box center [1465, 365] width 136 height 24
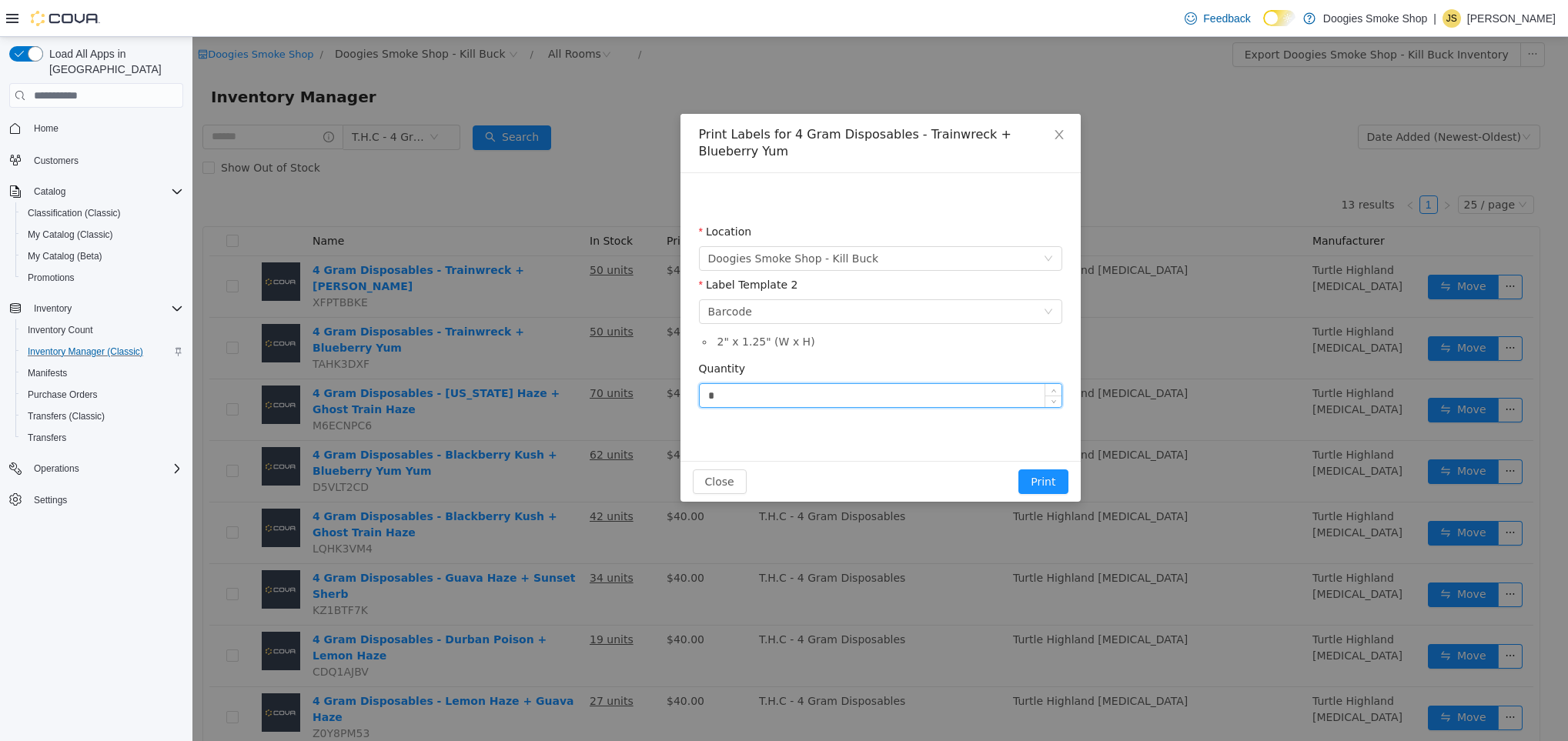
click at [767, 401] on input "*" at bounding box center [880, 395] width 361 height 23
type input "**"
click at [1065, 475] on button "Print" at bounding box center [1043, 481] width 49 height 24
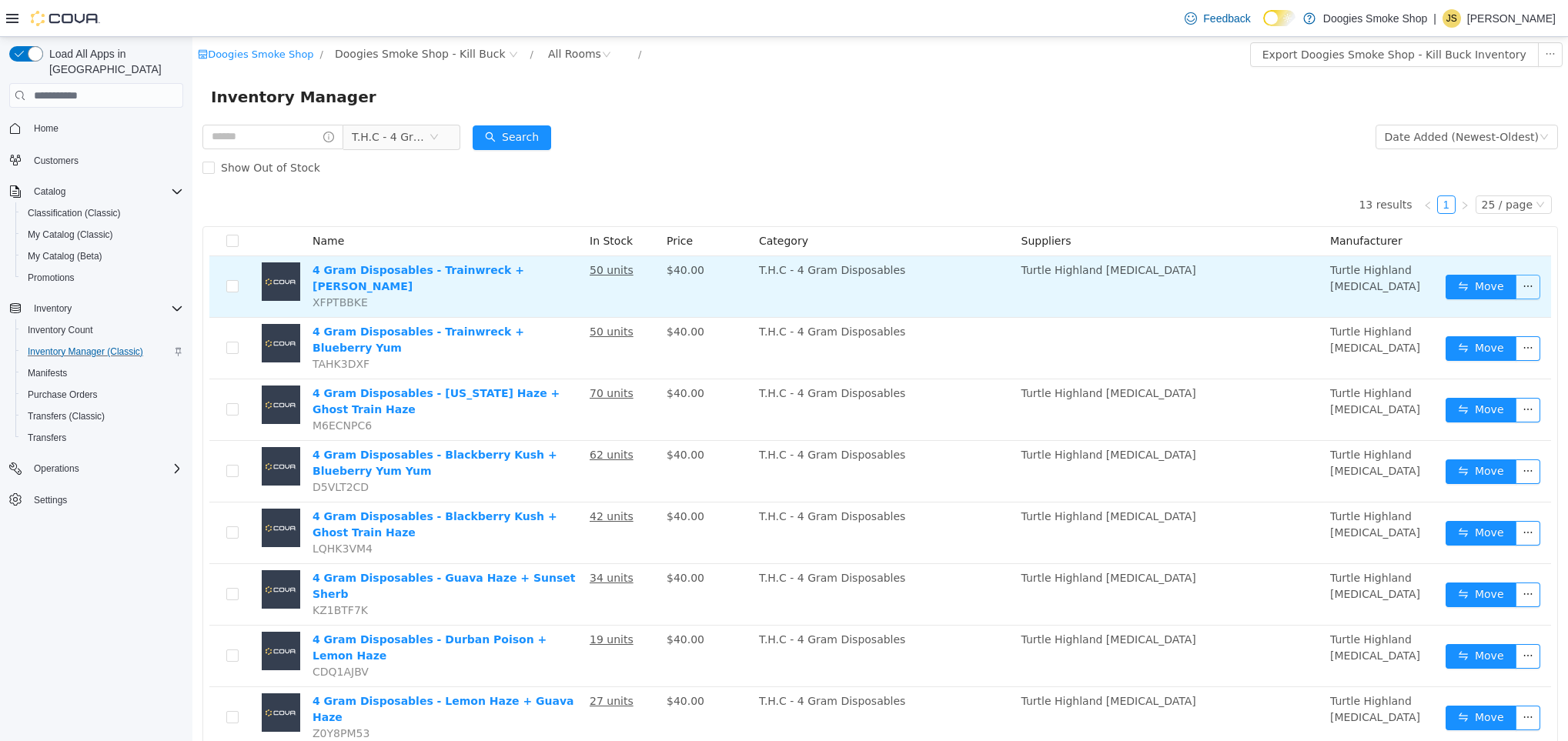
click at [1515, 282] on button "button" at bounding box center [1527, 286] width 24 height 24
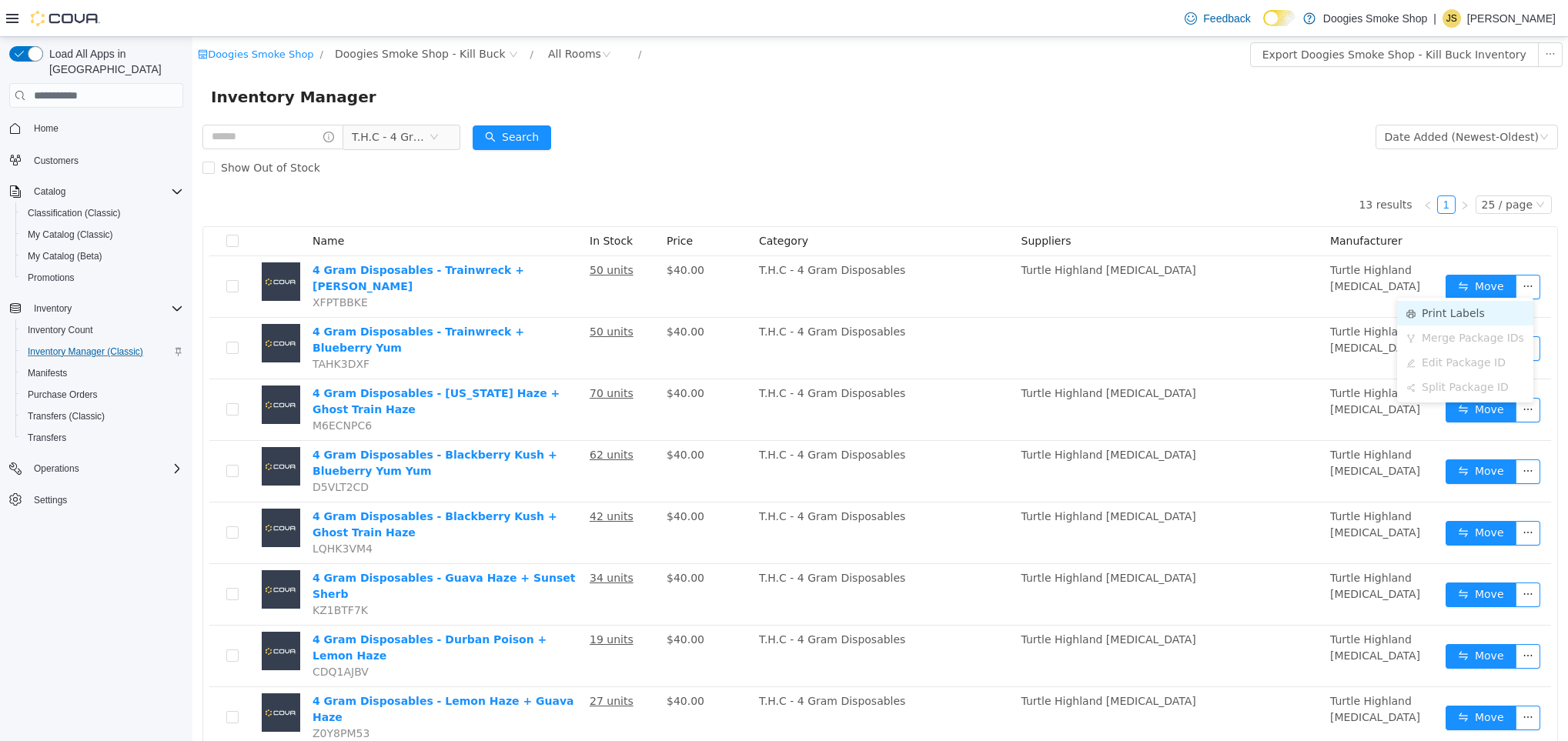
click at [1465, 314] on li "Print Labels" at bounding box center [1465, 313] width 136 height 24
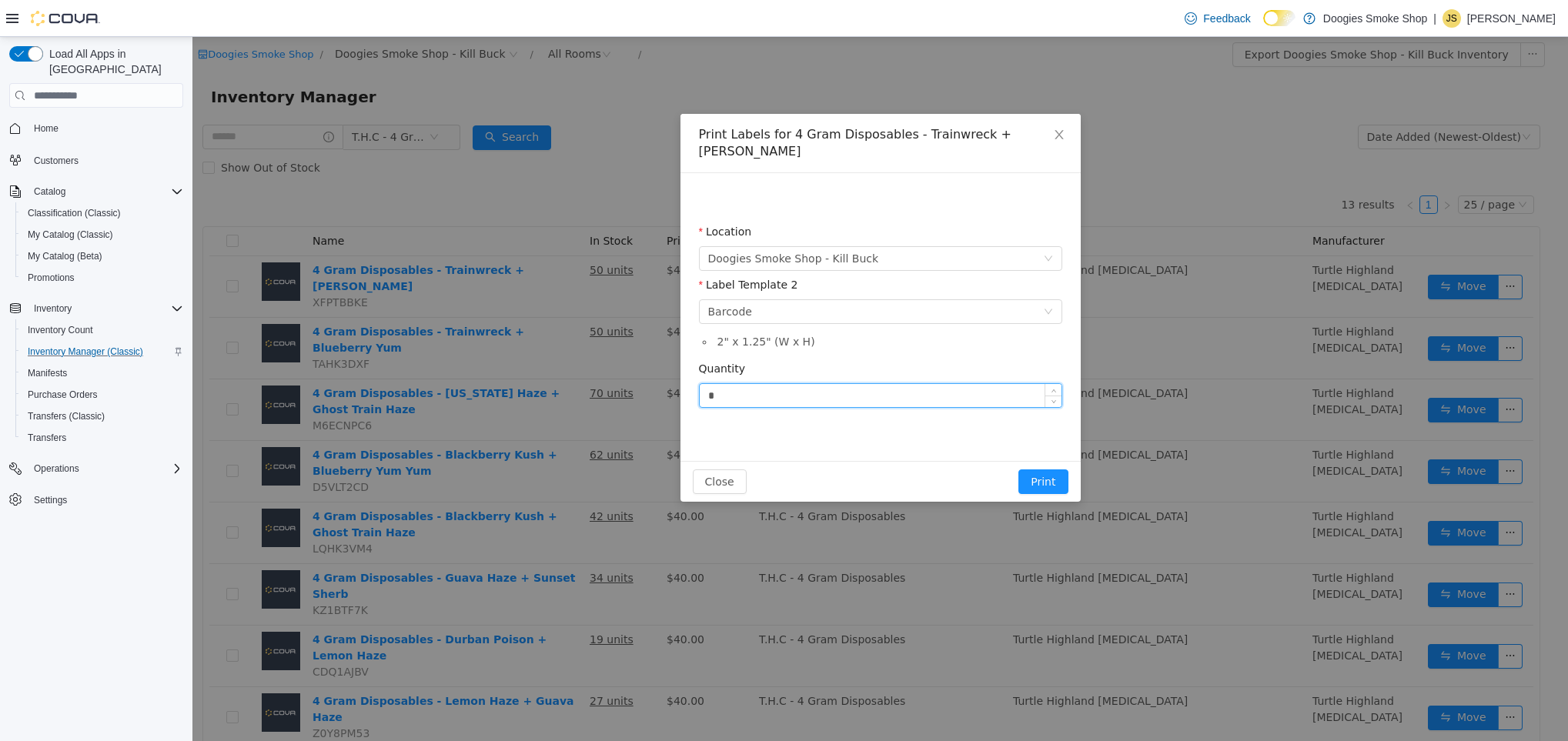
click at [824, 387] on input "*" at bounding box center [880, 395] width 361 height 23
type input "**"
click at [1044, 470] on button "Print" at bounding box center [1043, 481] width 49 height 24
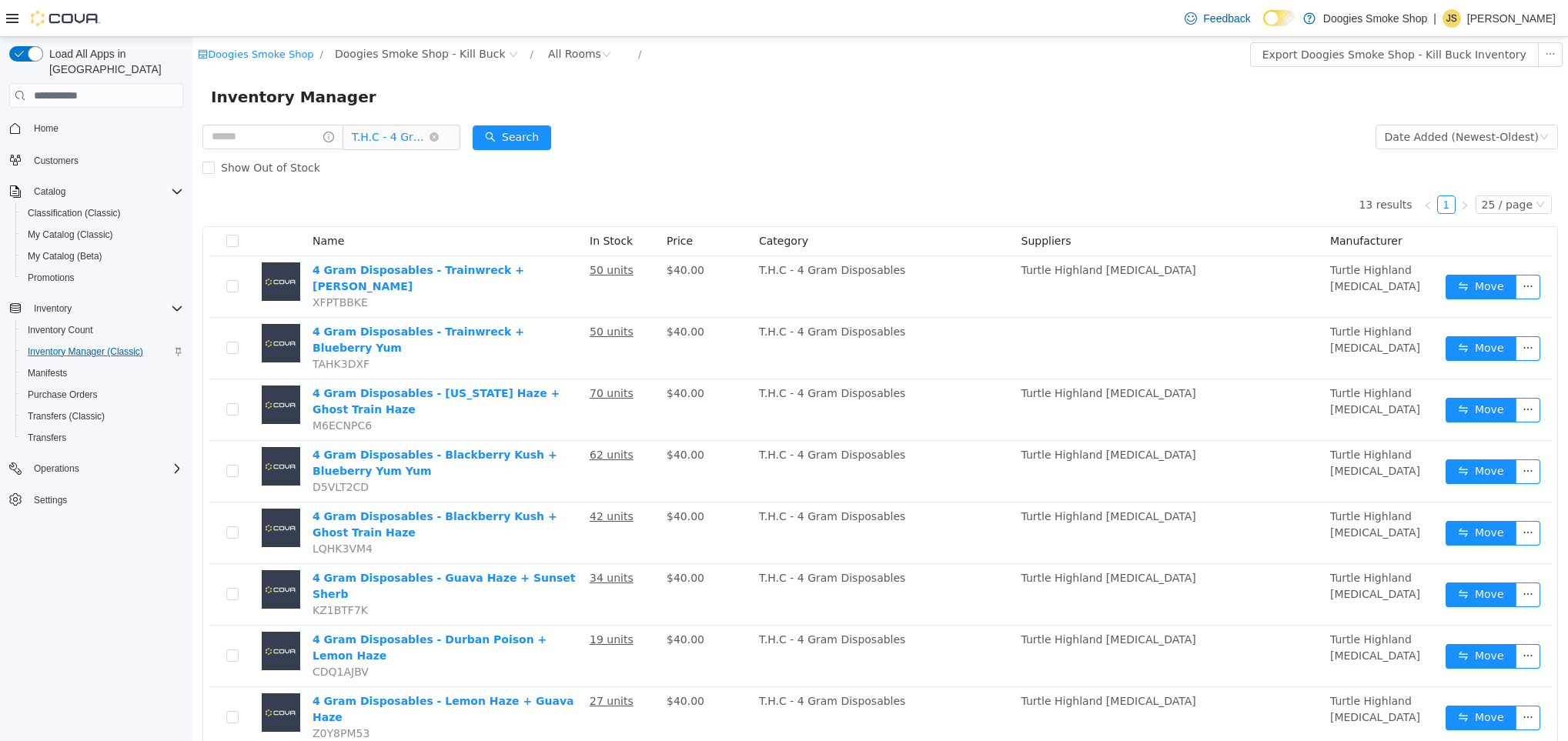
click at [439, 137] on icon "icon: close-circle" at bounding box center [434, 137] width 9 height 9
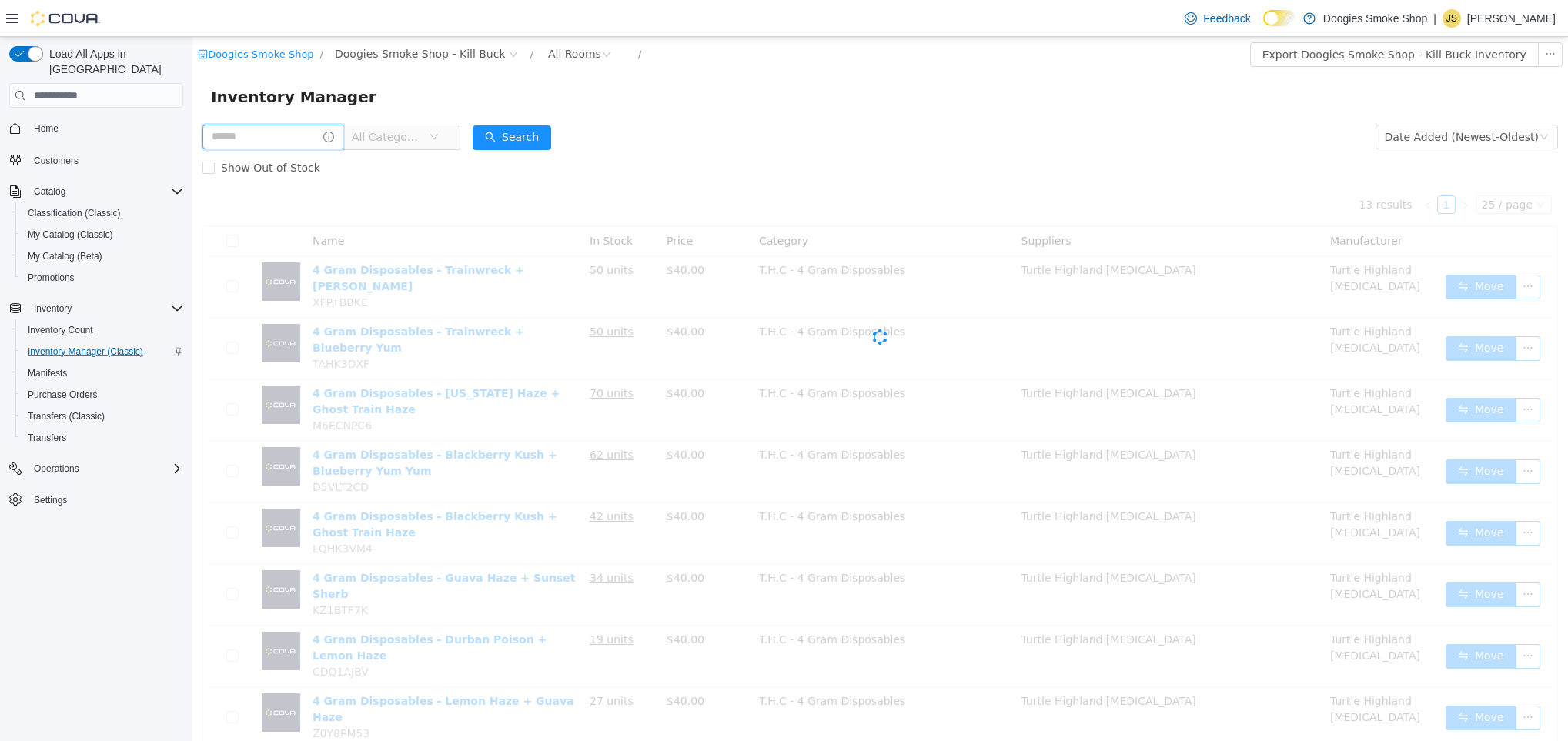
click at [307, 133] on input "text" at bounding box center [273, 136] width 141 height 24
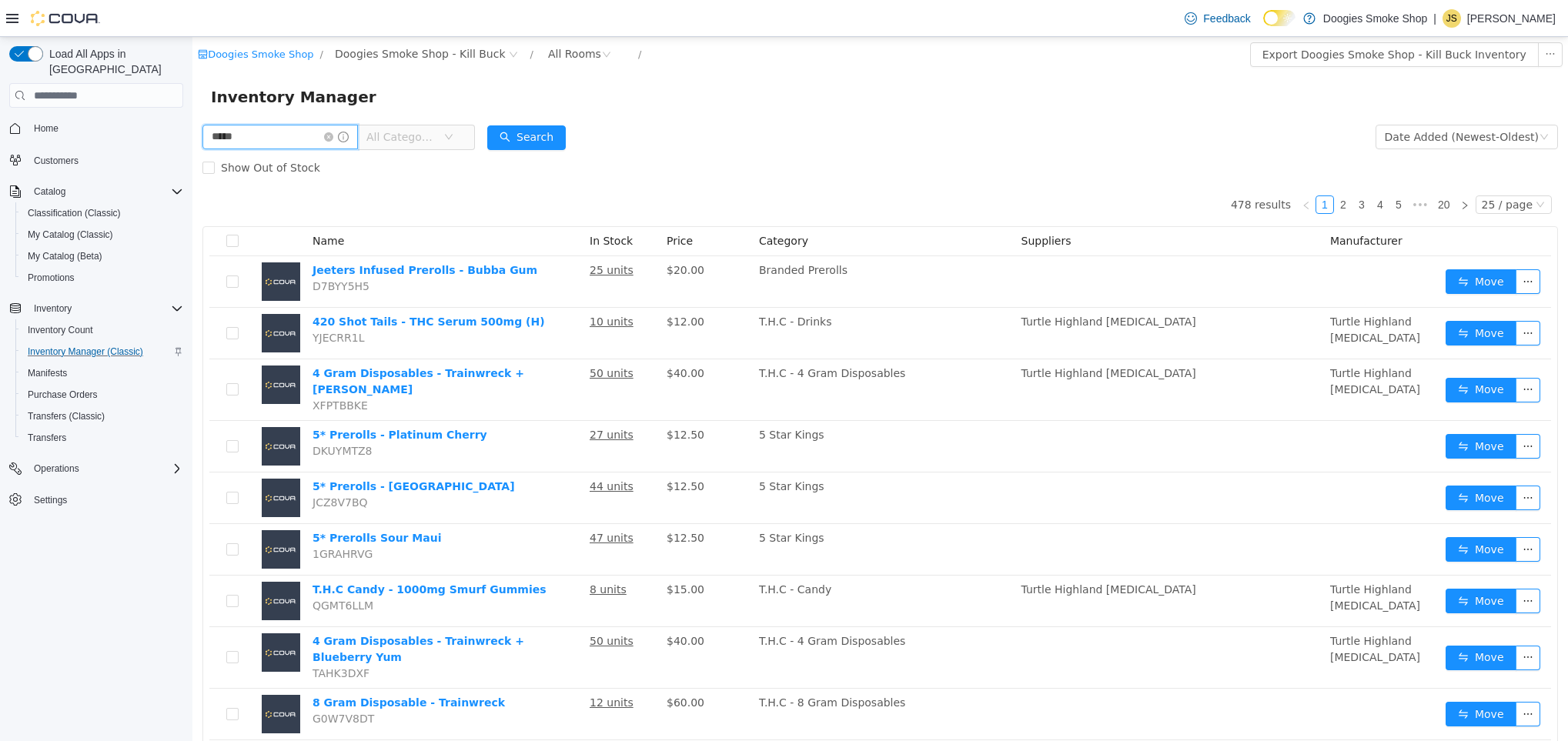
type input "*****"
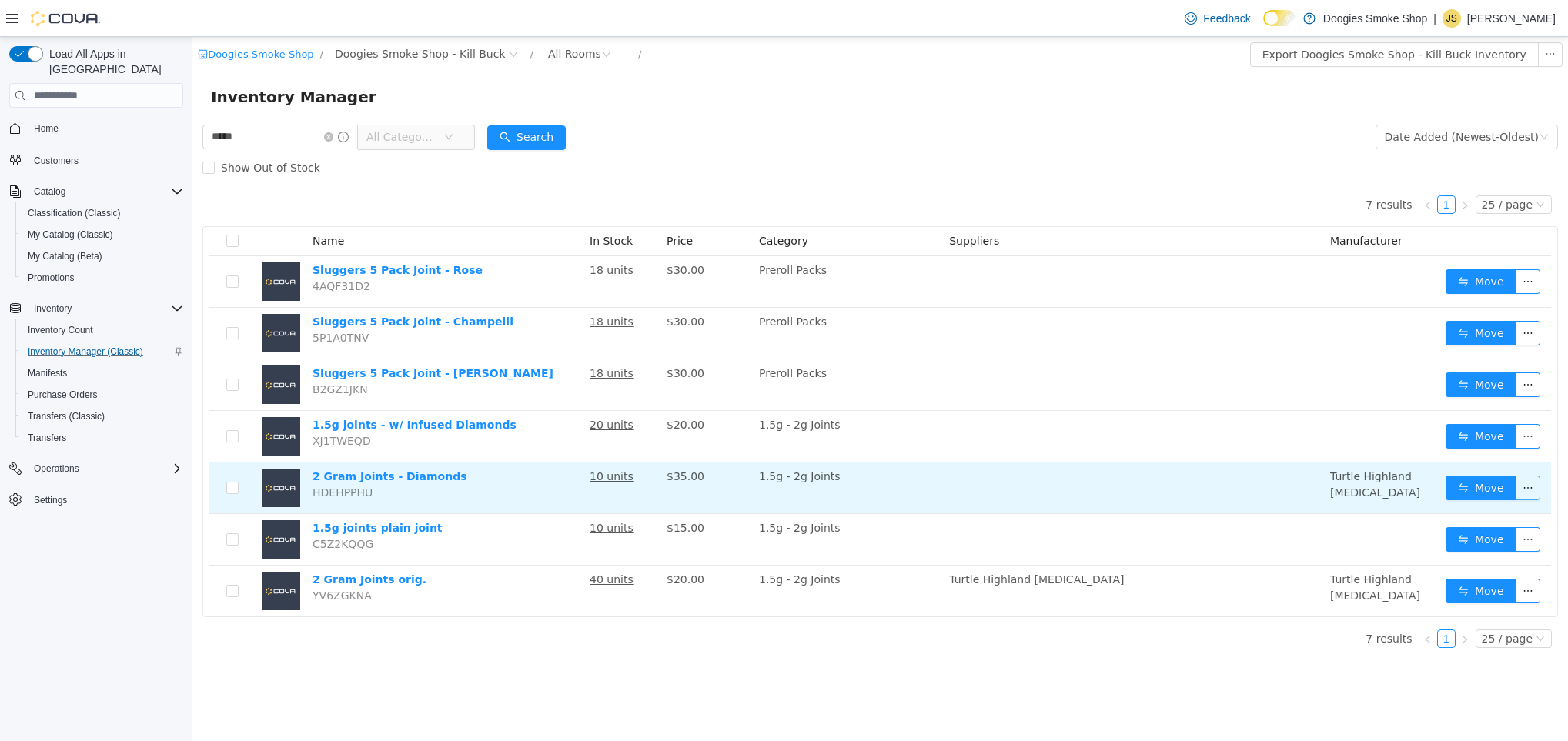
click at [1527, 492] on button "button" at bounding box center [1527, 488] width 24 height 24
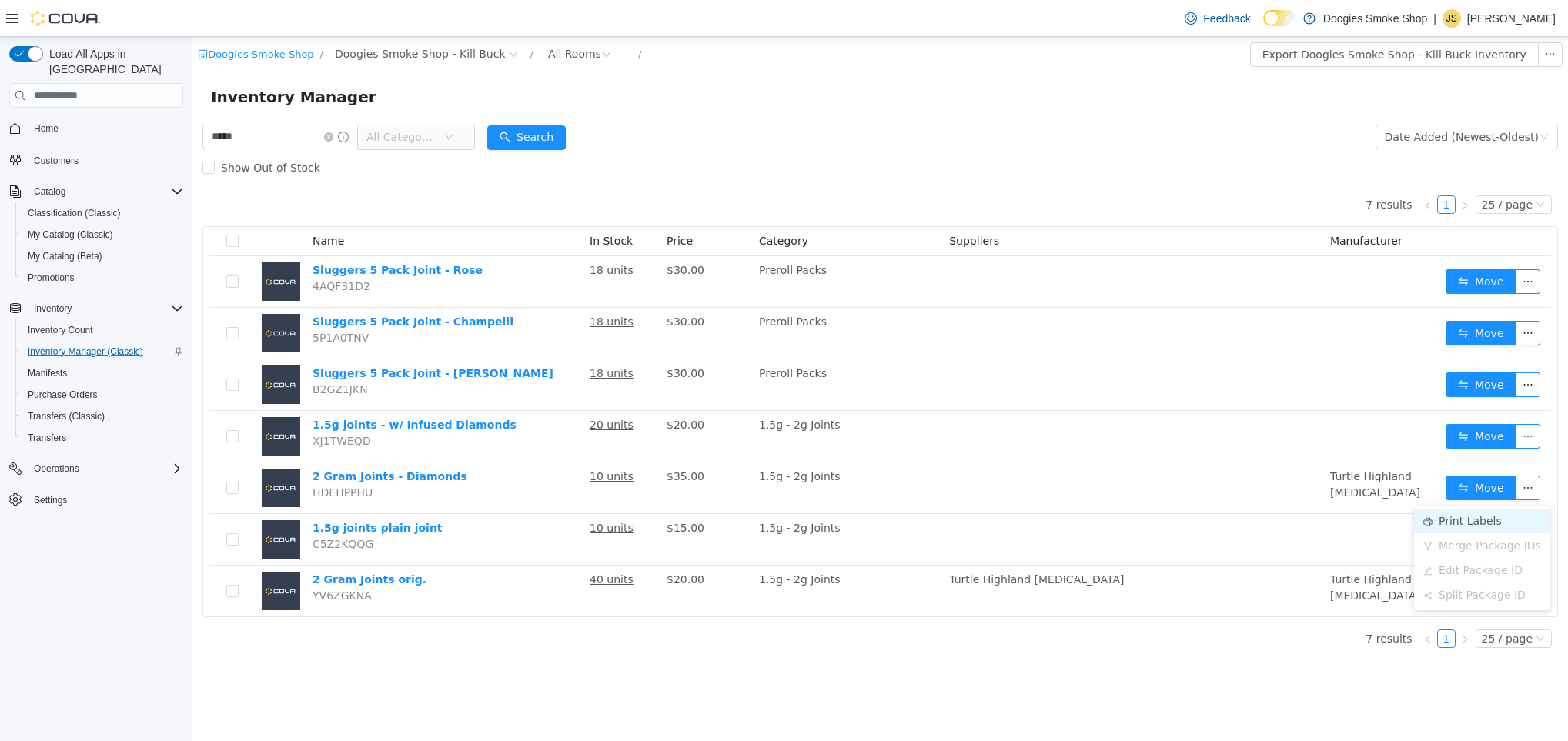
click at [1439, 519] on li "Print Labels" at bounding box center [1482, 521] width 136 height 24
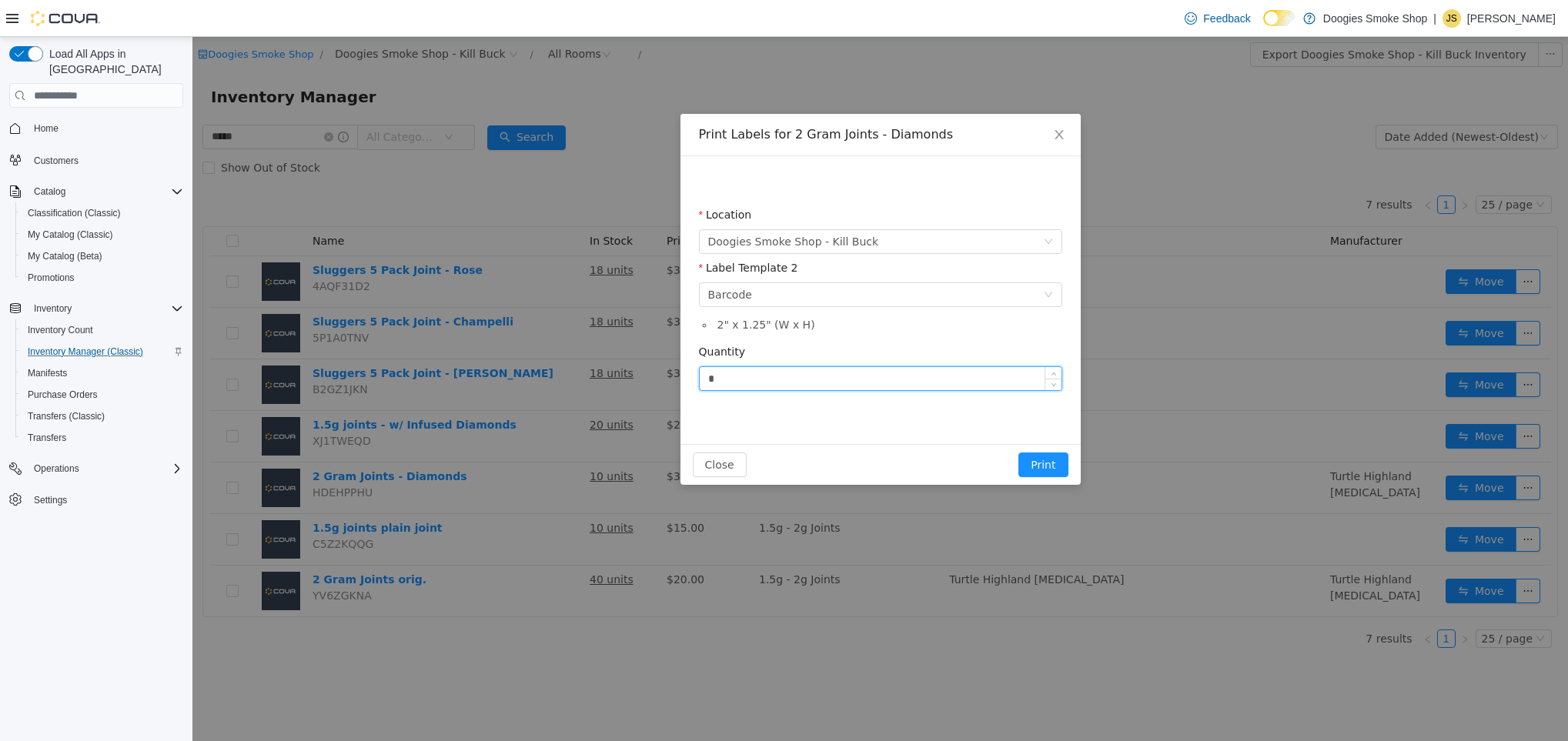
click at [750, 378] on input "*" at bounding box center [880, 378] width 361 height 23
type input "**"
click at [1056, 461] on button "Print" at bounding box center [1043, 464] width 49 height 24
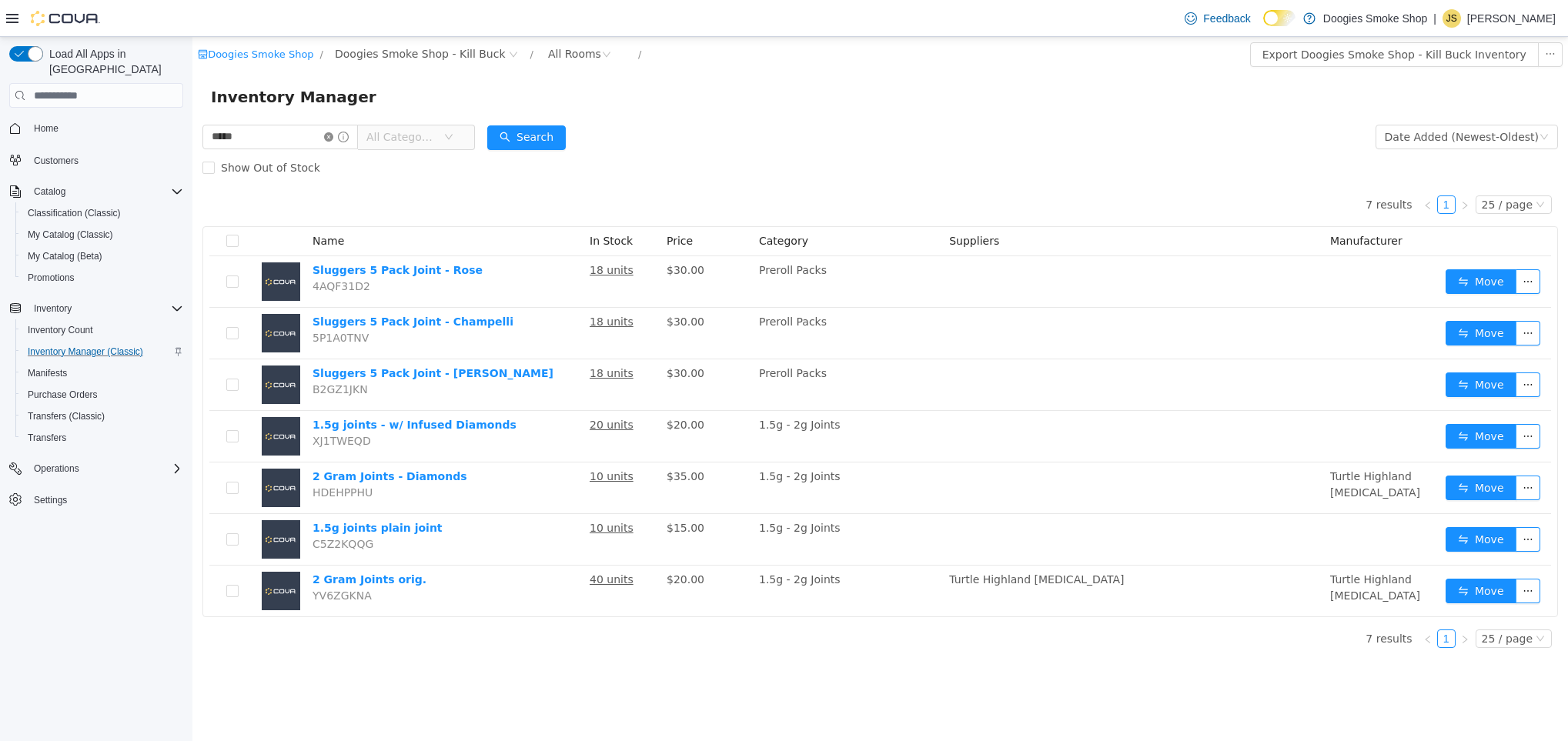
click at [333, 136] on icon "icon: close-circle" at bounding box center [328, 137] width 9 height 9
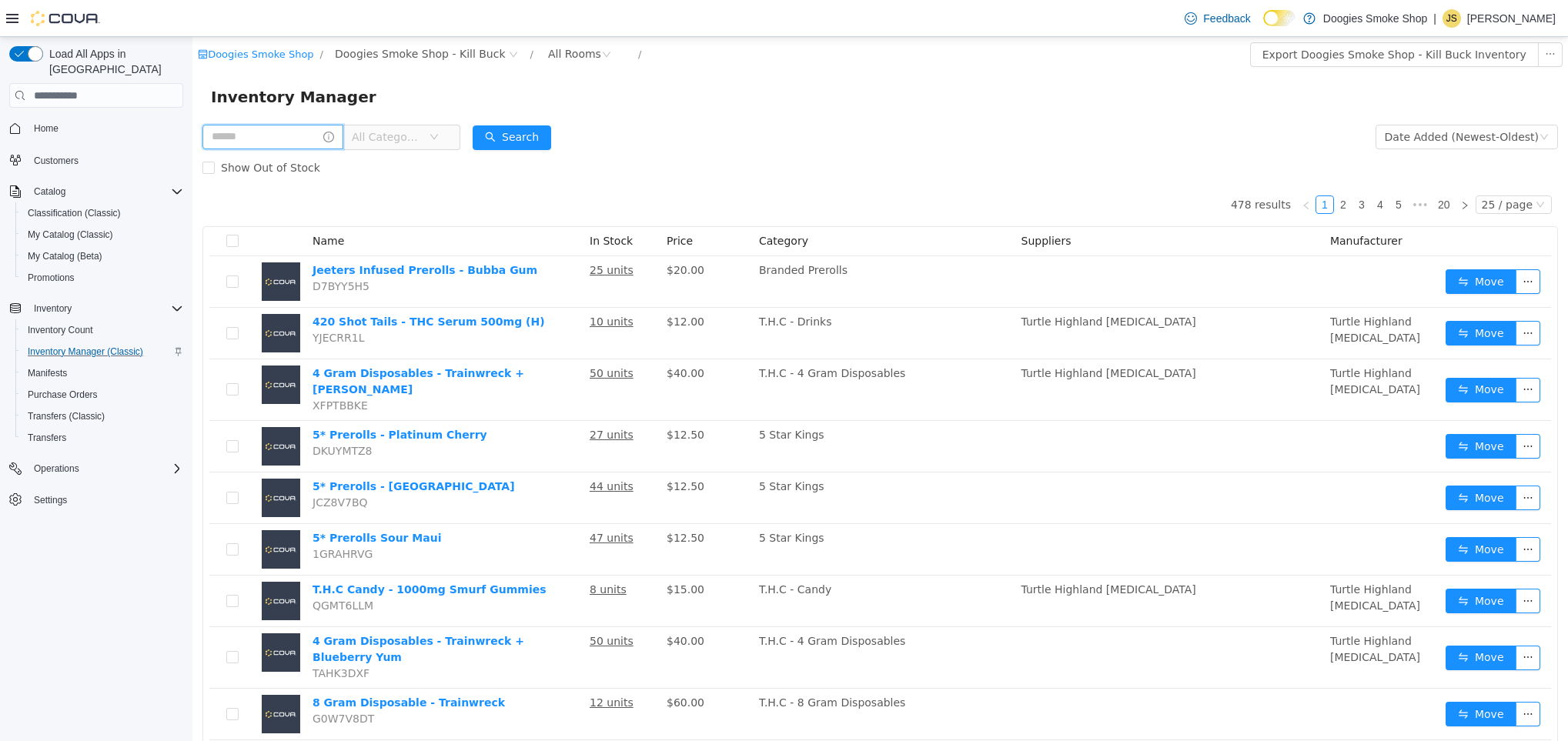
click at [310, 137] on input "text" at bounding box center [273, 136] width 141 height 24
type input "*****"
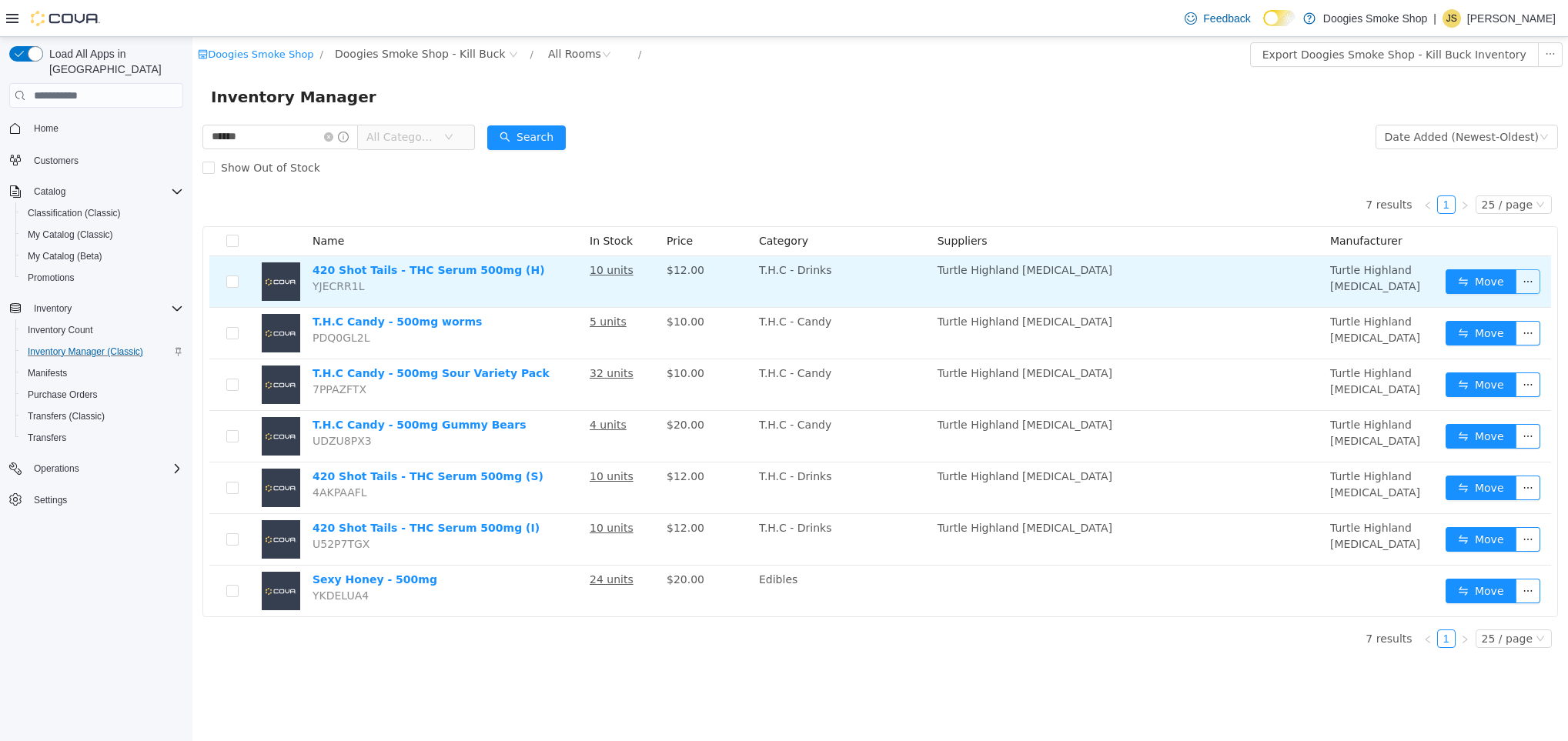
click at [1530, 285] on button "button" at bounding box center [1527, 282] width 24 height 24
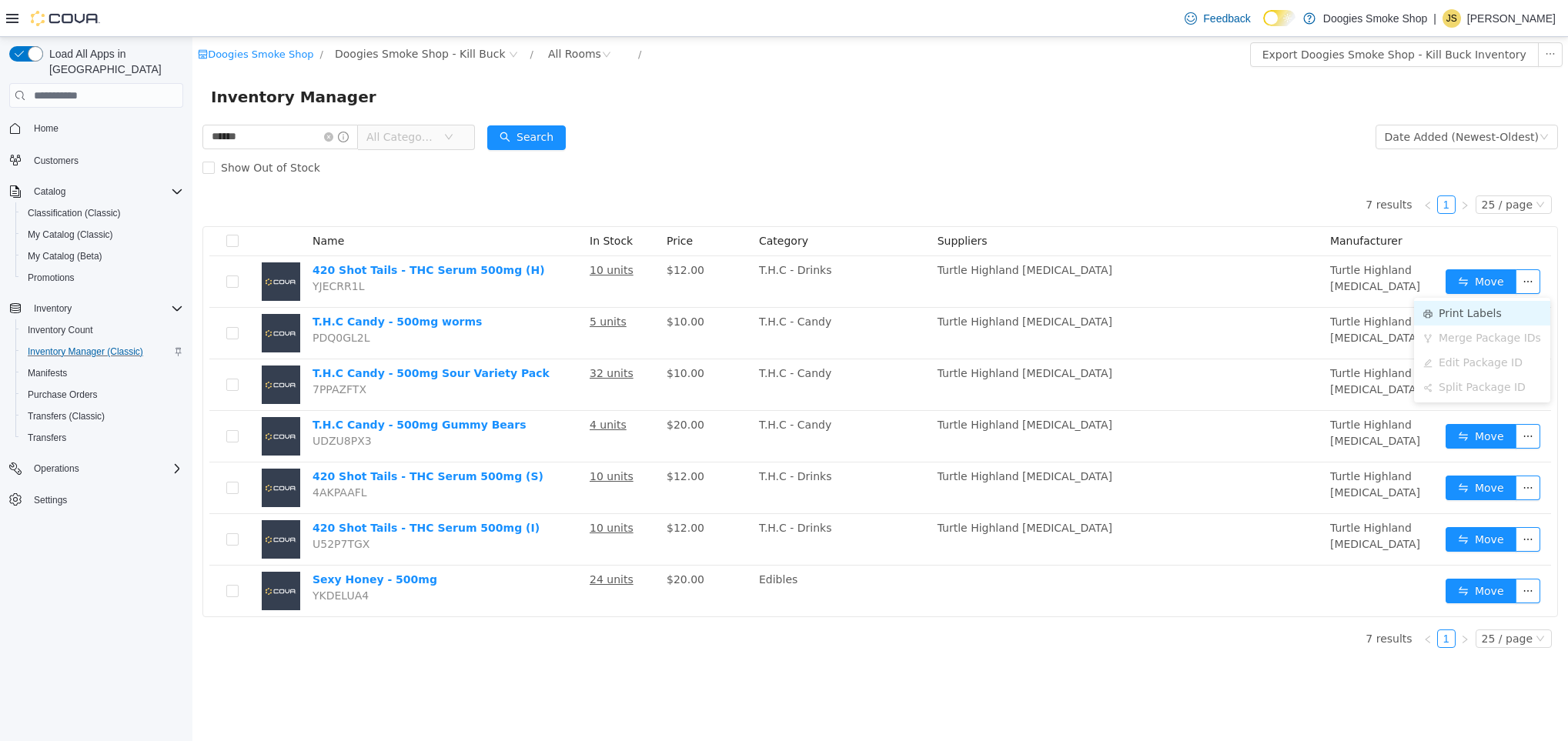
click at [1497, 319] on li "Print Labels" at bounding box center [1482, 313] width 136 height 24
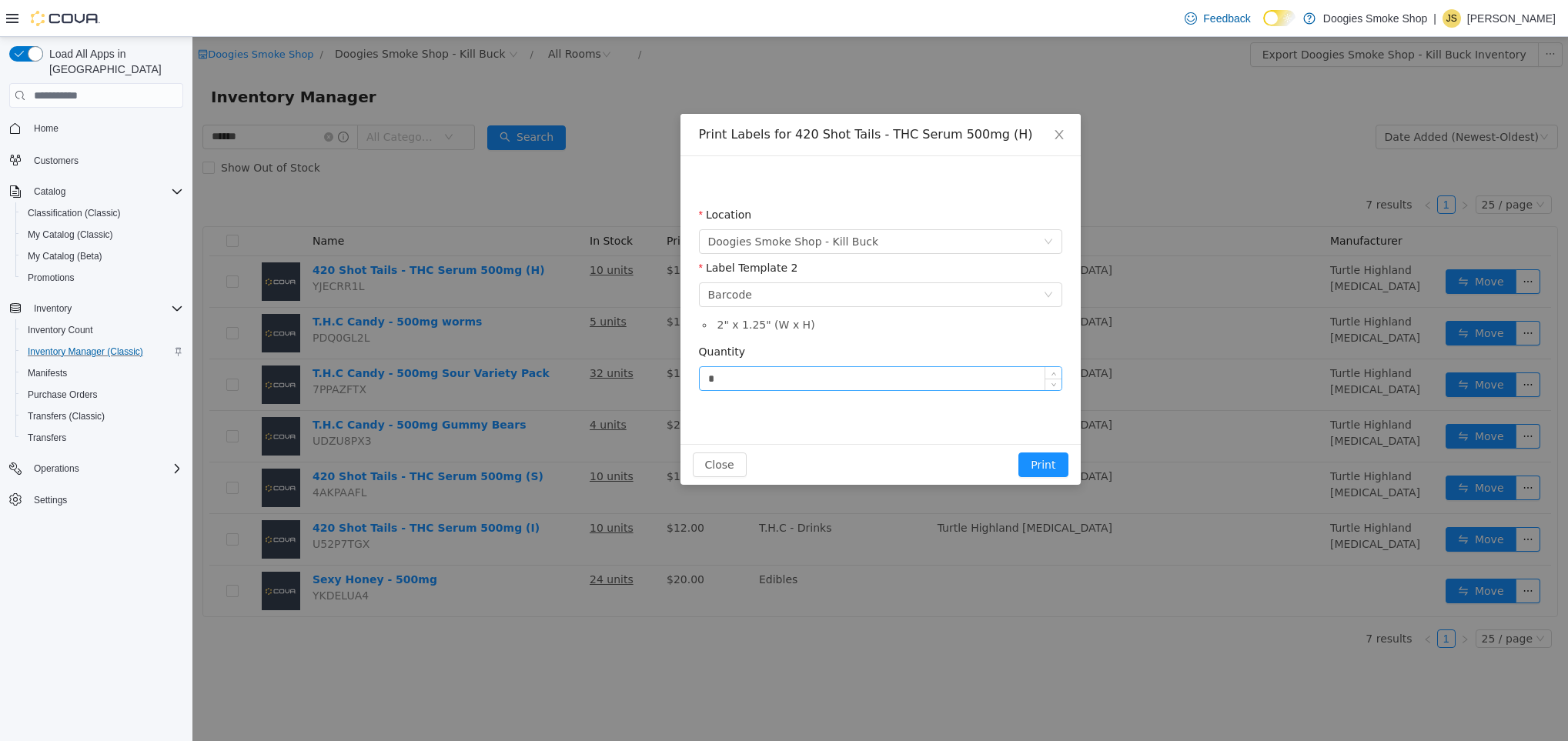
click at [742, 375] on input "*" at bounding box center [880, 378] width 361 height 23
type input "**"
click at [1053, 474] on button "Print" at bounding box center [1043, 464] width 49 height 24
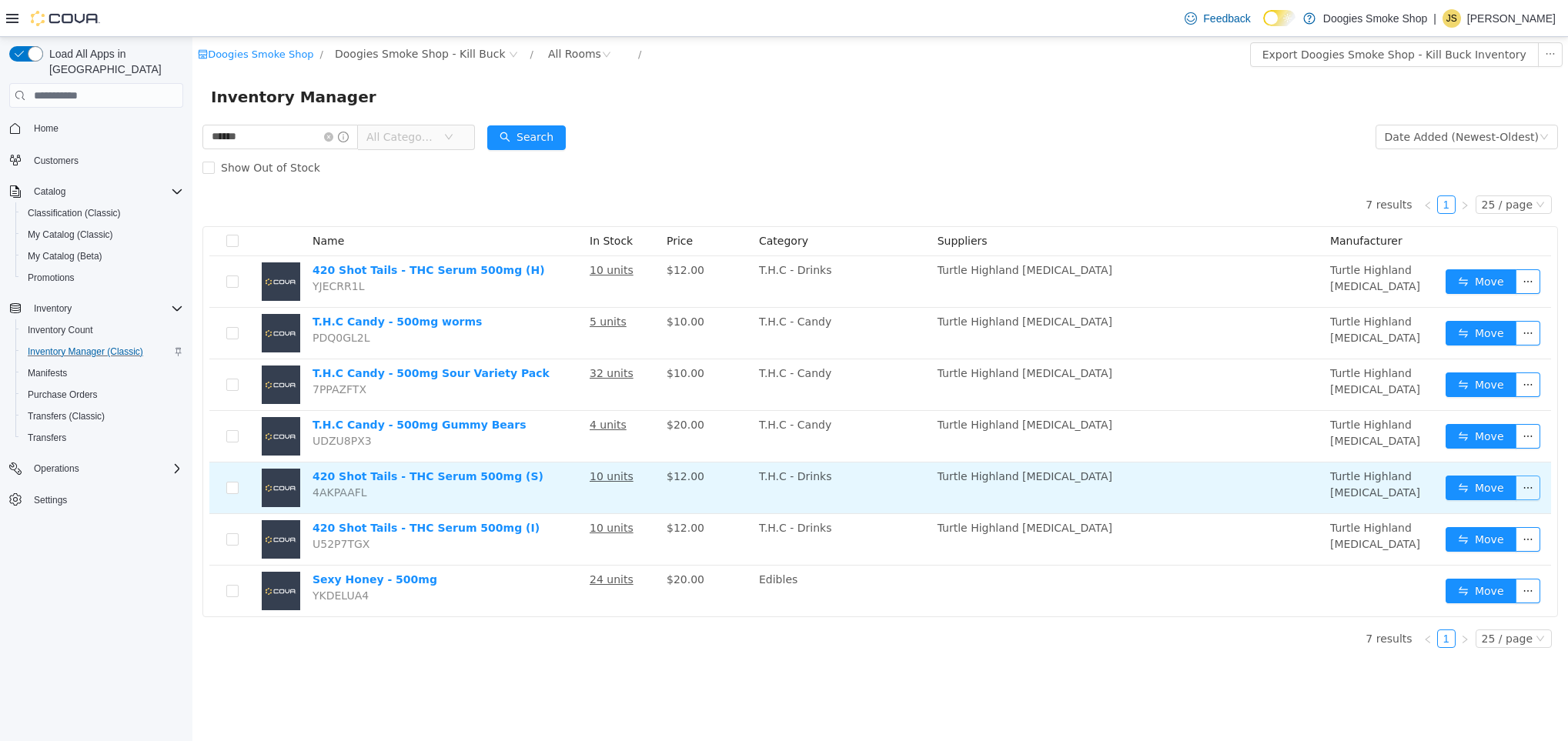
click at [1523, 484] on button "button" at bounding box center [1527, 488] width 24 height 24
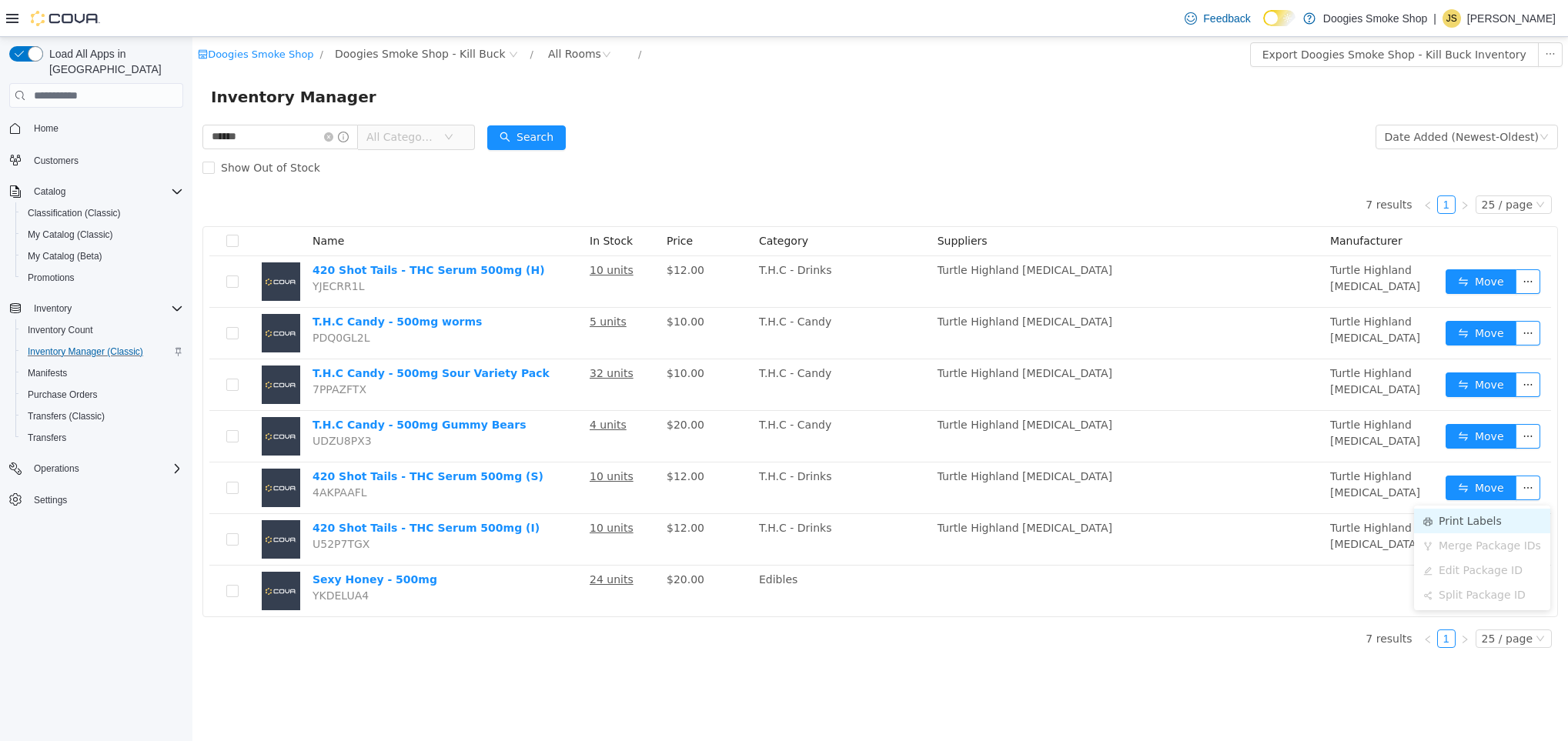
click at [1439, 523] on li "Print Labels" at bounding box center [1482, 521] width 136 height 24
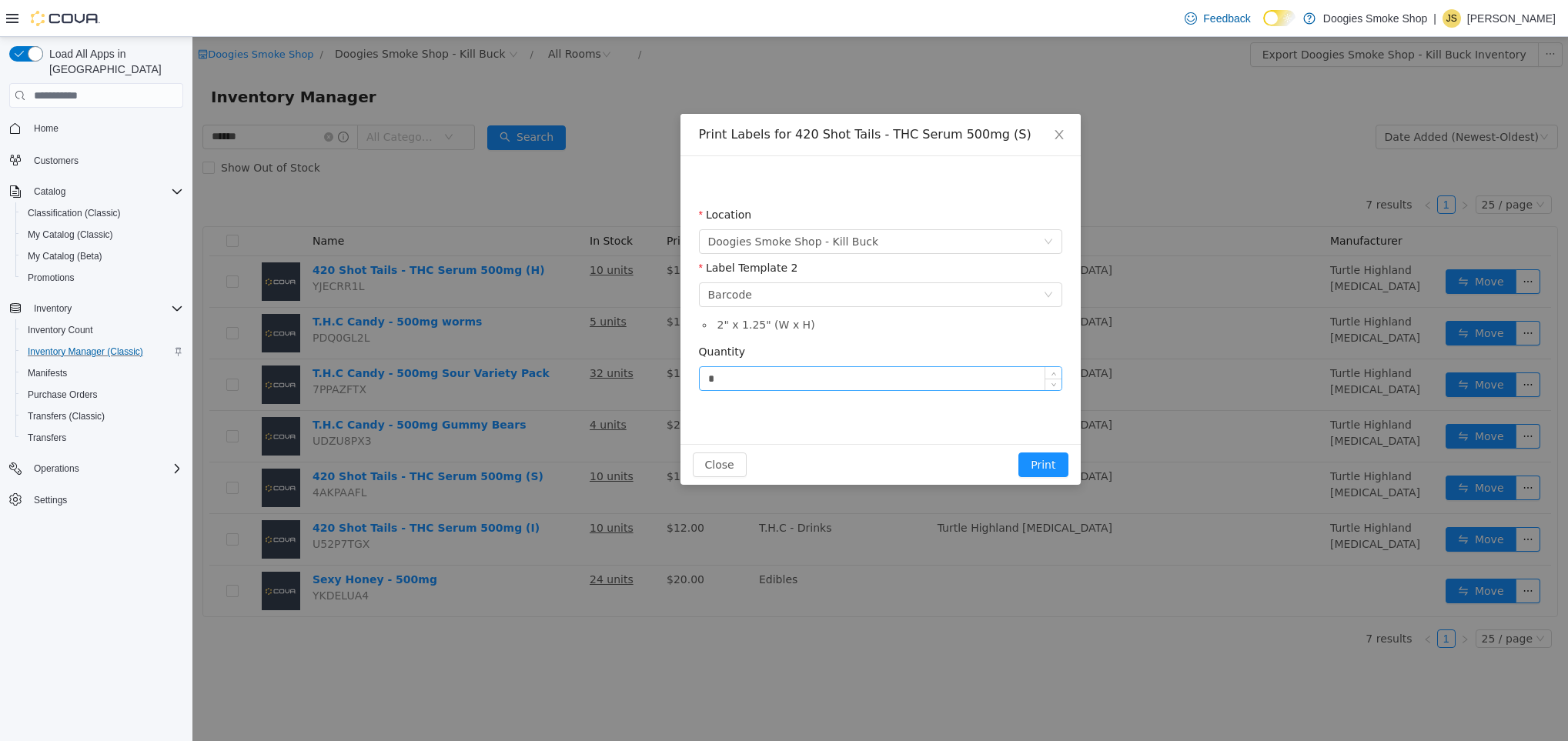
click at [735, 375] on input "*" at bounding box center [880, 378] width 361 height 23
type input "**"
click at [1051, 470] on button "Print" at bounding box center [1043, 464] width 49 height 24
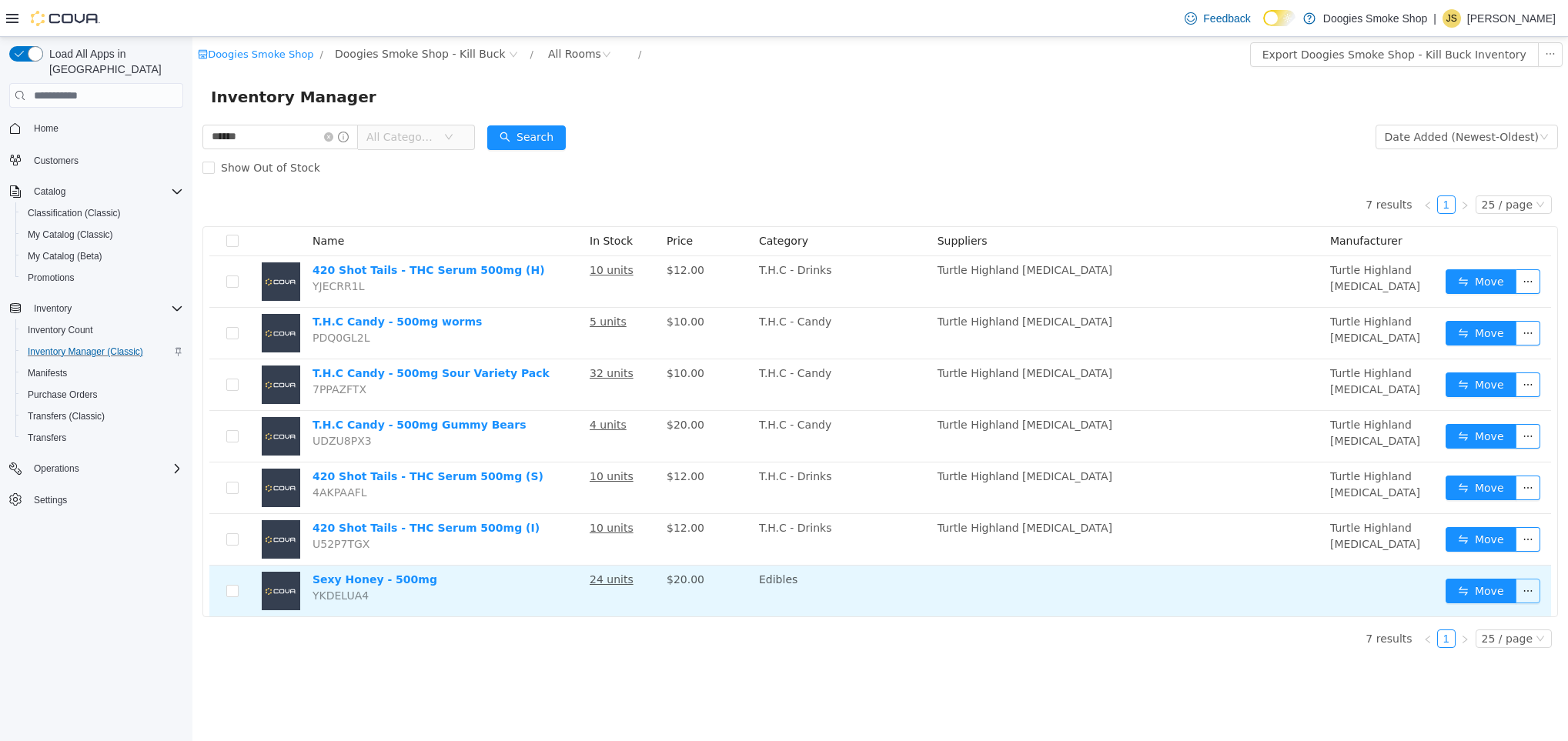
click at [1523, 598] on button "button" at bounding box center [1527, 590] width 24 height 24
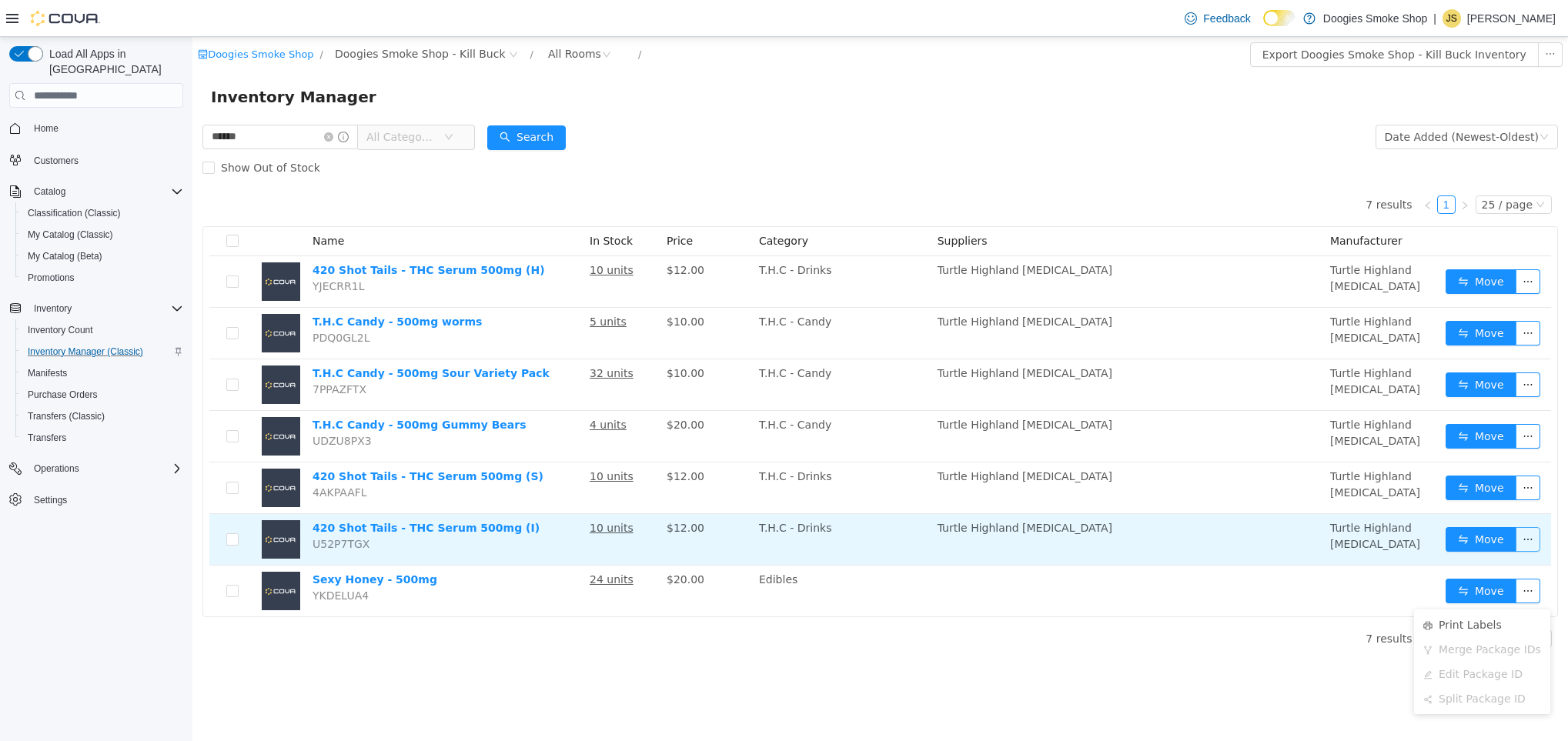
click at [1534, 548] on button "button" at bounding box center [1527, 539] width 24 height 24
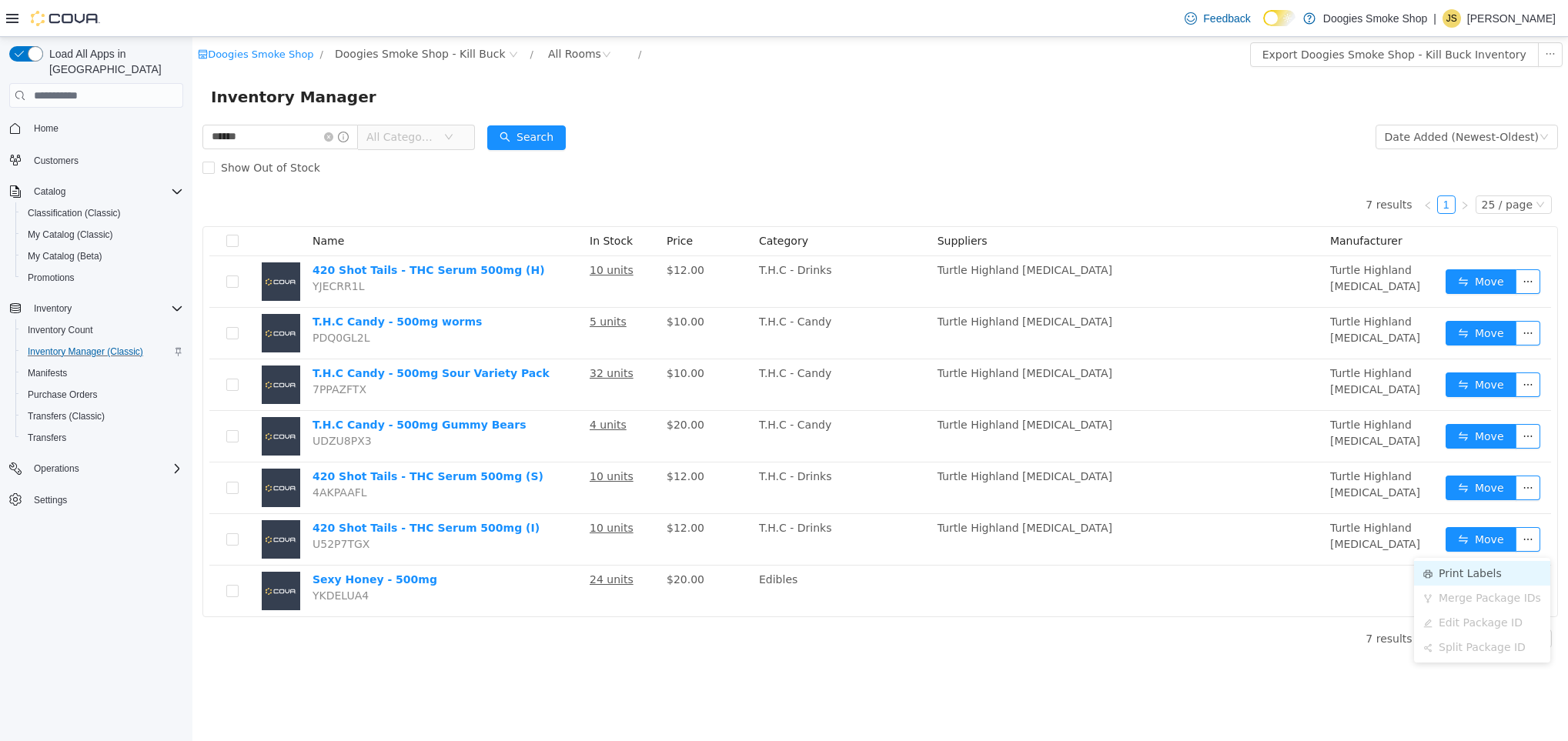
click at [1508, 573] on li "Print Labels" at bounding box center [1482, 573] width 136 height 24
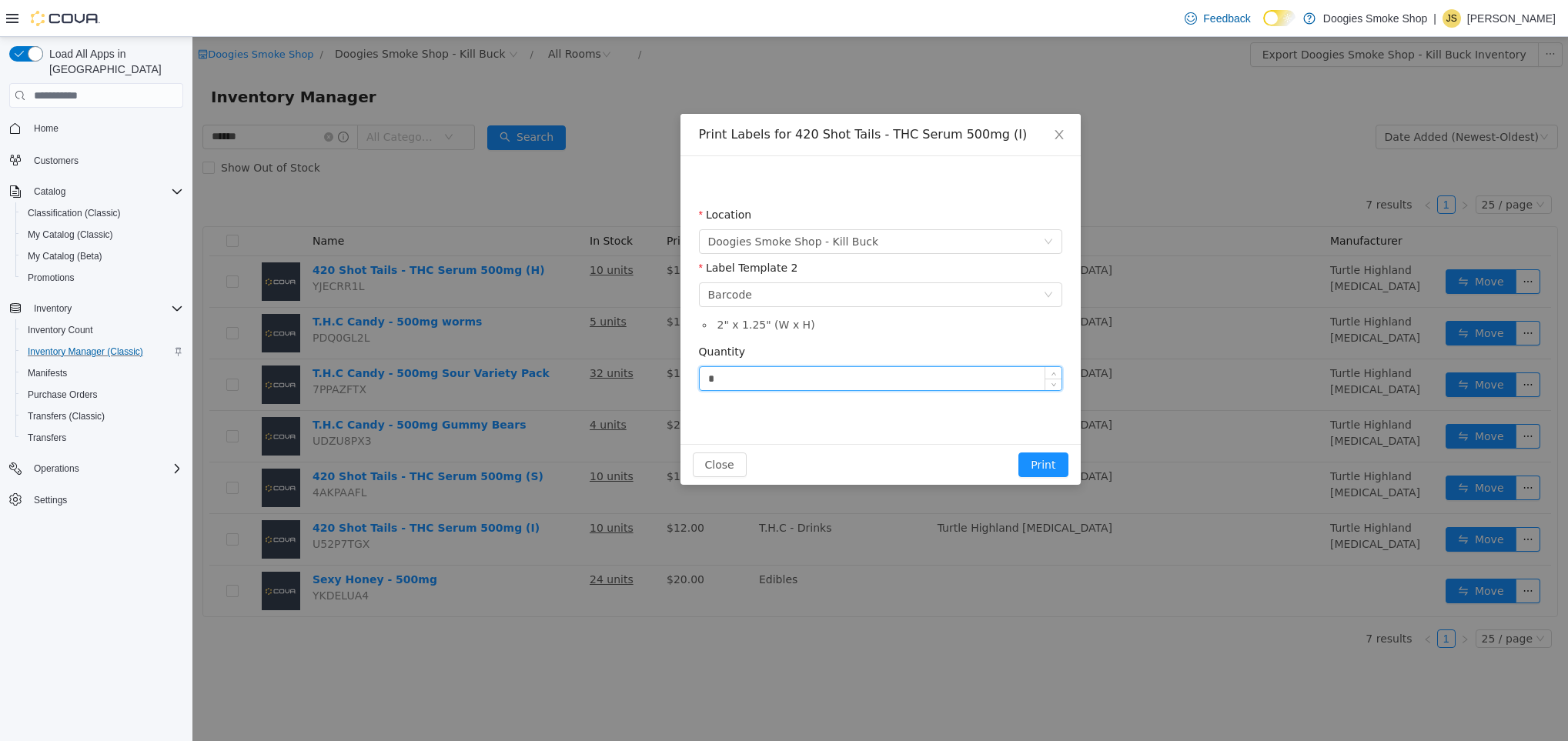
click at [813, 387] on input "*" at bounding box center [880, 378] width 361 height 23
type input "**"
click at [1042, 468] on button "Print" at bounding box center [1043, 464] width 49 height 24
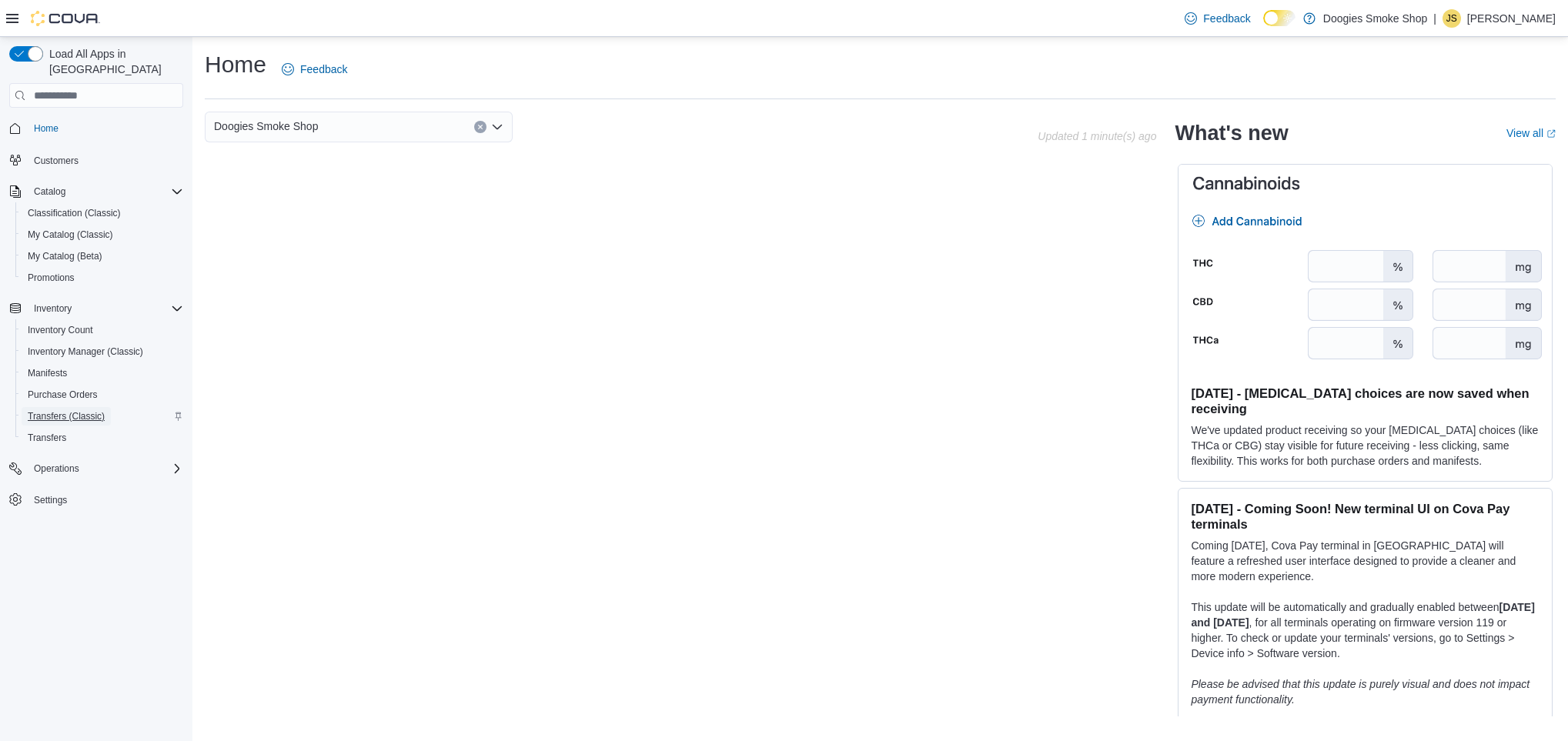
click at [65, 410] on span "Transfers (Classic)" at bounding box center [66, 416] width 77 height 13
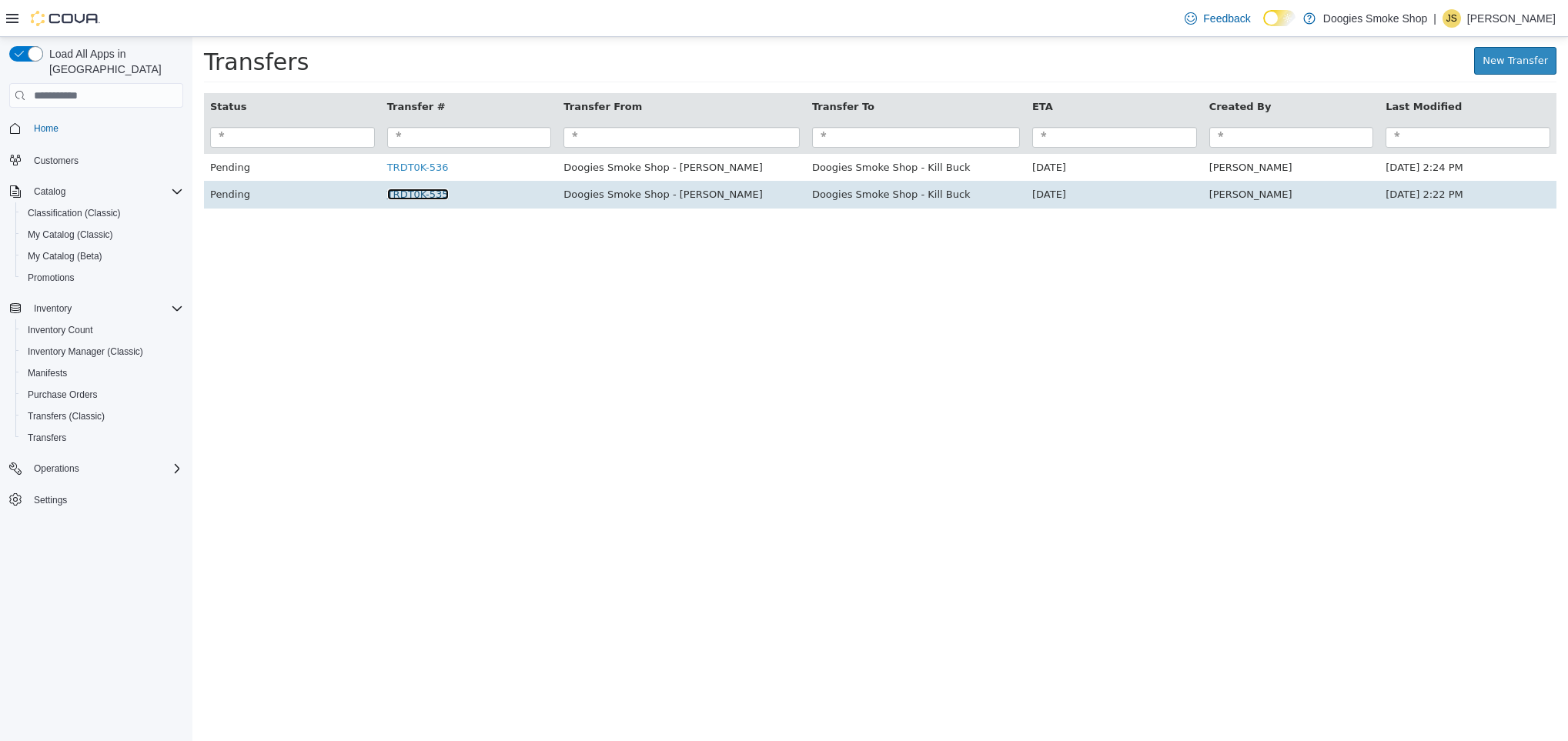
click at [423, 200] on link "TRDT0K-535" at bounding box center [418, 194] width 62 height 12
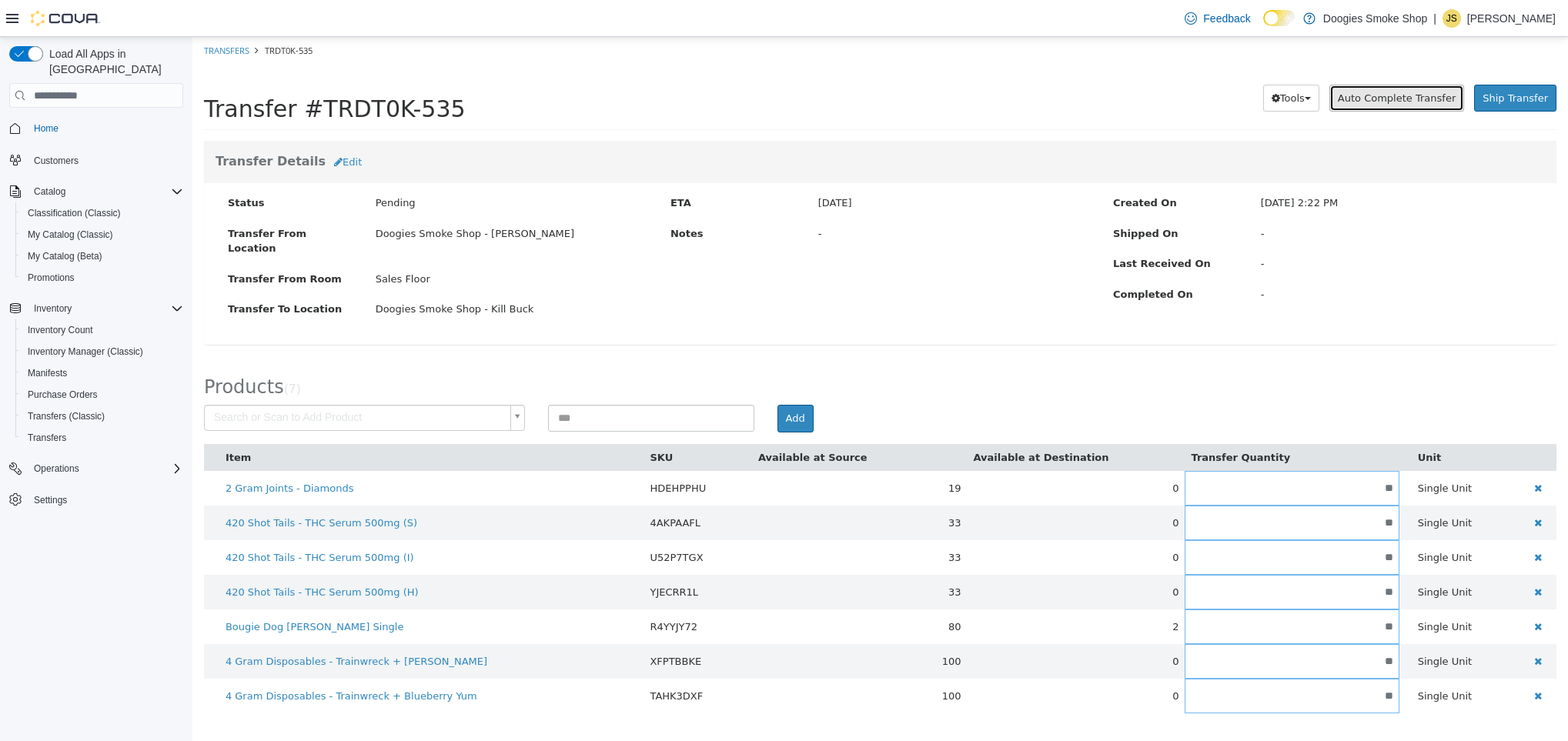
click at [1381, 94] on span "Auto Complete Transfer" at bounding box center [1396, 98] width 118 height 12
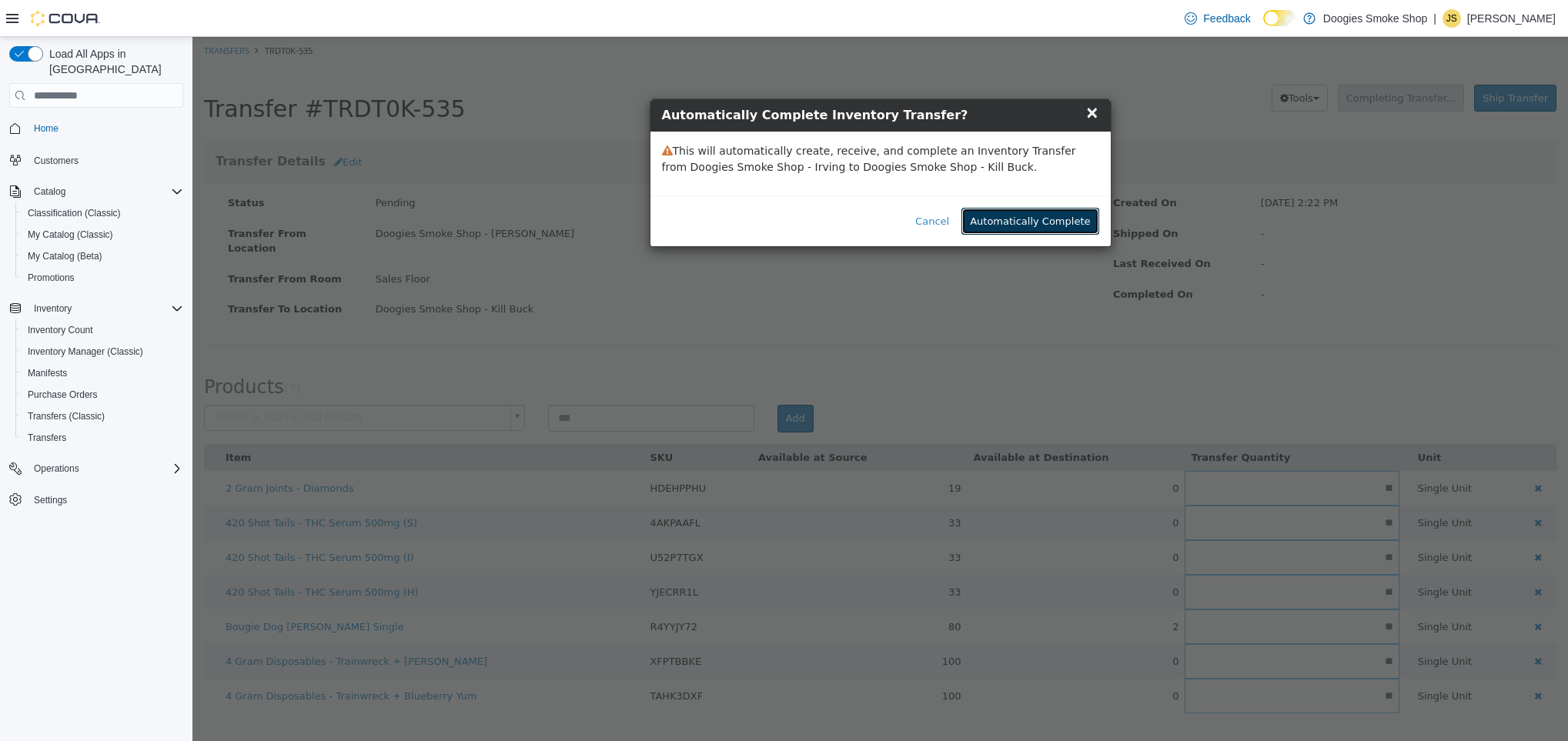
click at [1061, 220] on button "Automatically Complete" at bounding box center [1029, 221] width 137 height 27
